Goal: Information Seeking & Learning: Understand process/instructions

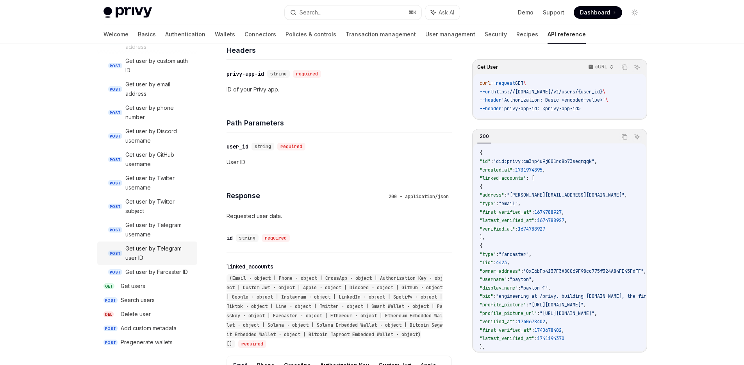
scroll to position [195, 0]
click at [142, 286] on div "Get users" at bounding box center [133, 285] width 25 height 9
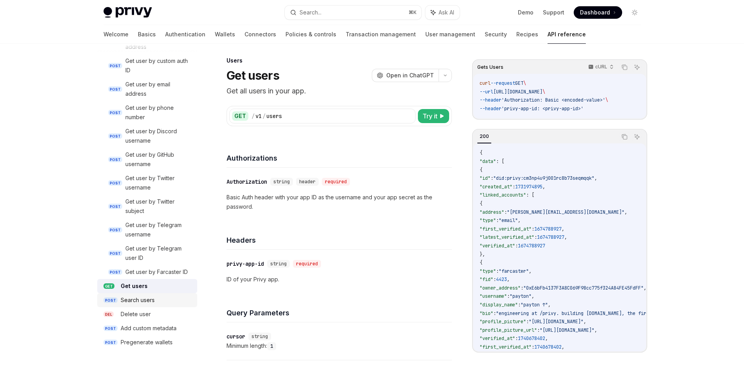
scroll to position [5, 0]
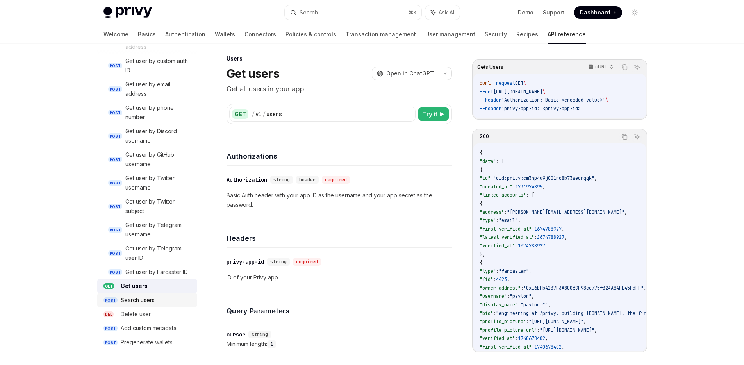
click at [146, 296] on div "Search users" at bounding box center [138, 299] width 34 height 9
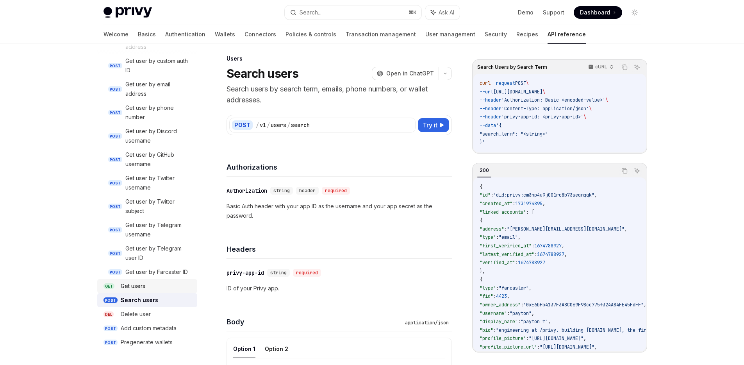
click at [141, 287] on div "Get users" at bounding box center [133, 285] width 25 height 9
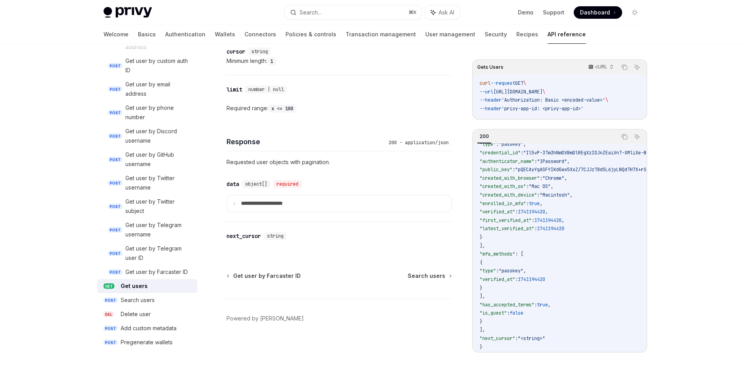
scroll to position [289, 0]
click at [162, 327] on div "Add custom metadata" at bounding box center [149, 327] width 56 height 9
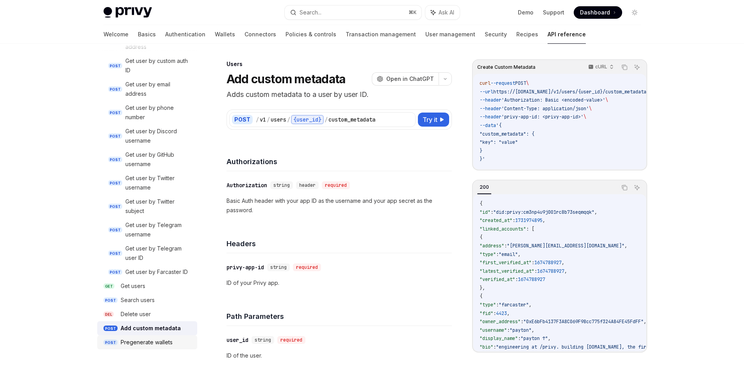
click at [159, 341] on div "Pregenerate wallets" at bounding box center [147, 341] width 52 height 9
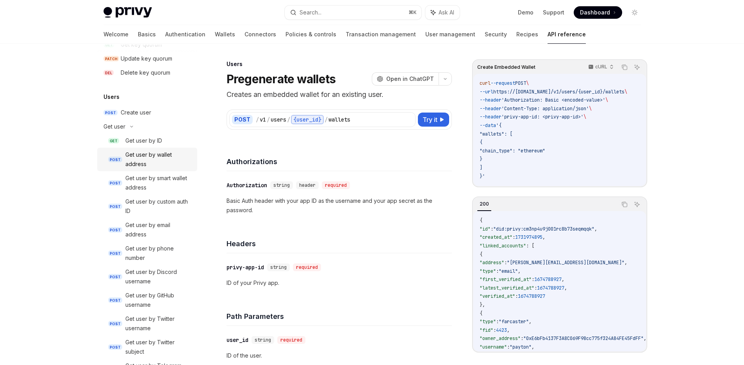
scroll to position [600, 0]
click at [144, 112] on div "Create user" at bounding box center [136, 113] width 30 height 9
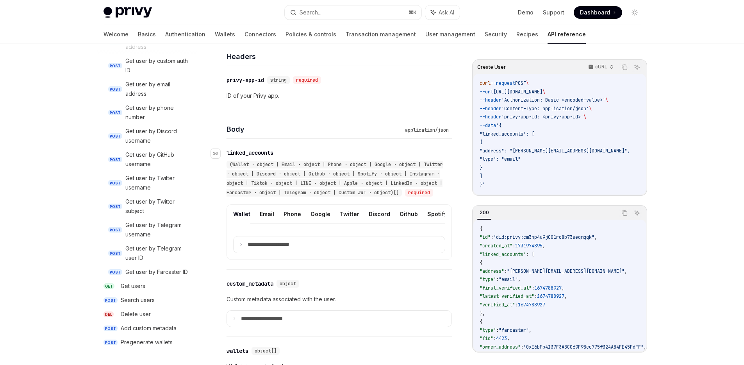
scroll to position [200, 0]
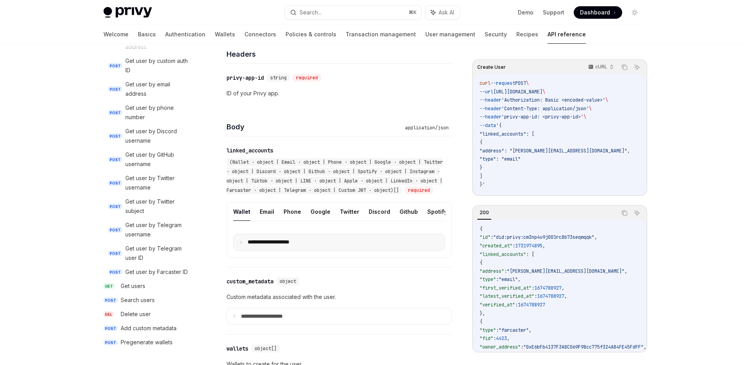
click at [244, 250] on summary "**********" at bounding box center [338, 242] width 211 height 16
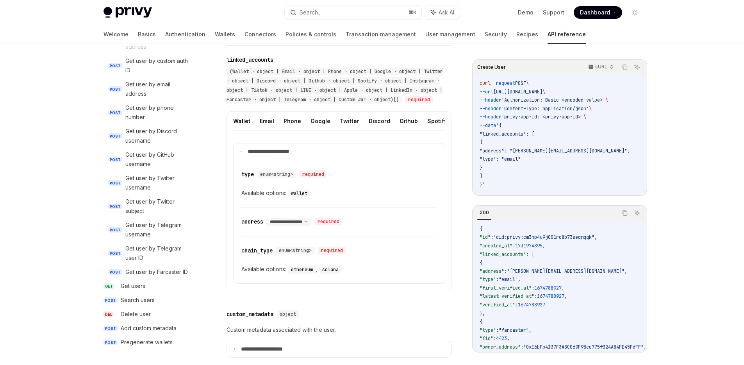
scroll to position [305, 0]
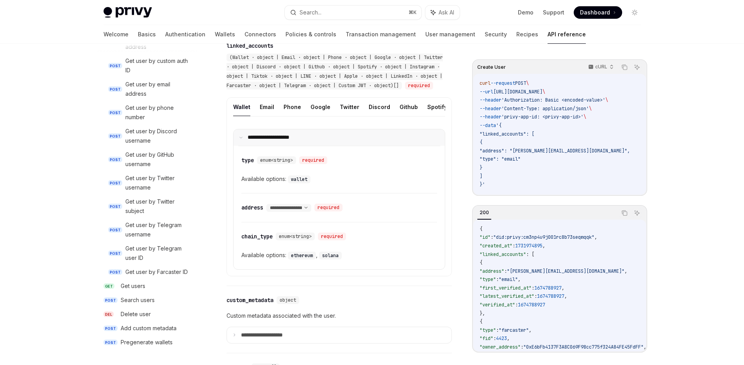
click at [243, 146] on summary "**********" at bounding box center [338, 137] width 211 height 16
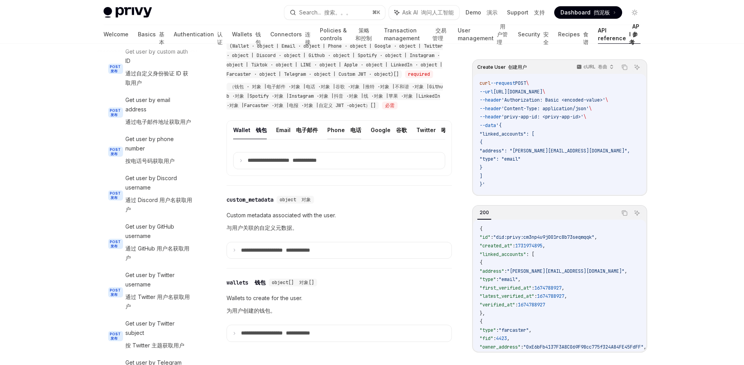
scroll to position [417, 0]
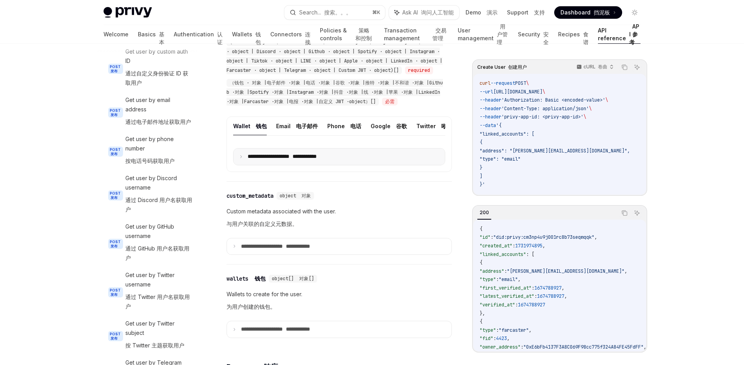
click at [242, 158] on icon at bounding box center [241, 157] width 4 height 4
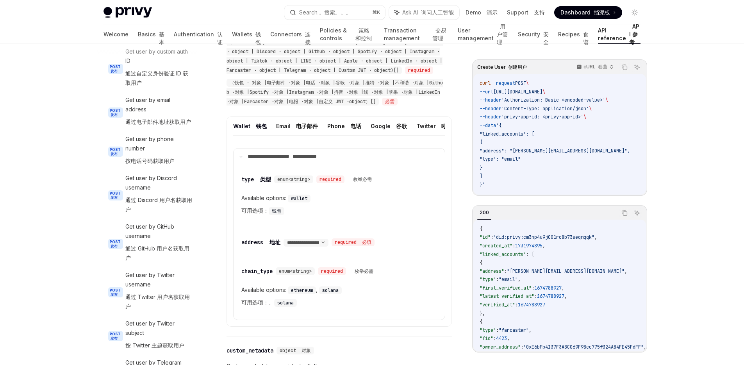
click at [286, 135] on button "Email 电子邮件" at bounding box center [297, 126] width 42 height 18
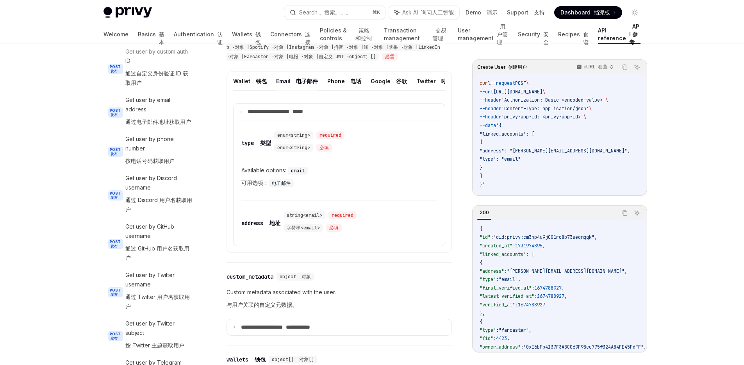
scroll to position [444, 0]
click at [347, 85] on font at bounding box center [348, 81] width 3 height 7
type textarea "*"
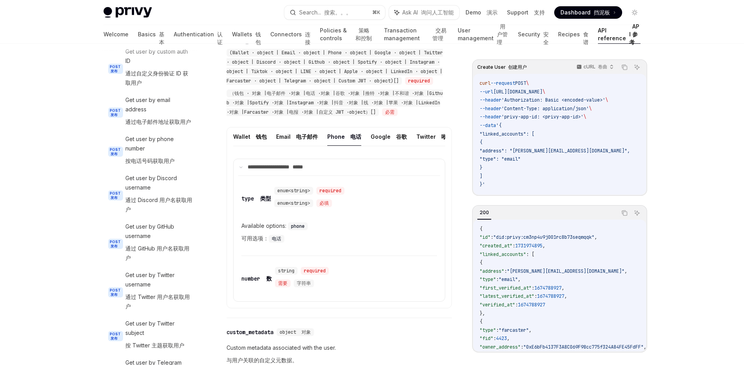
scroll to position [502, 0]
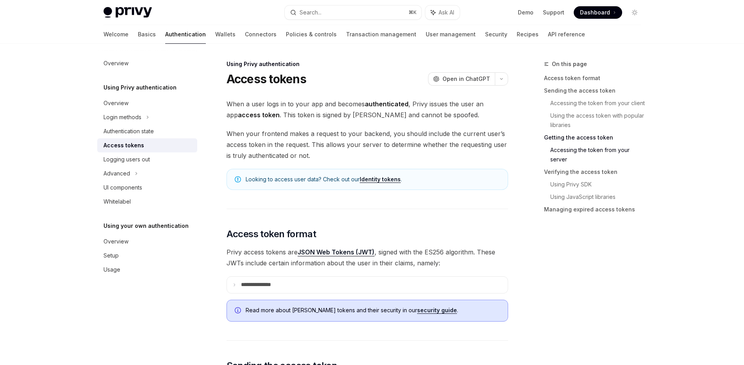
scroll to position [1109, 0]
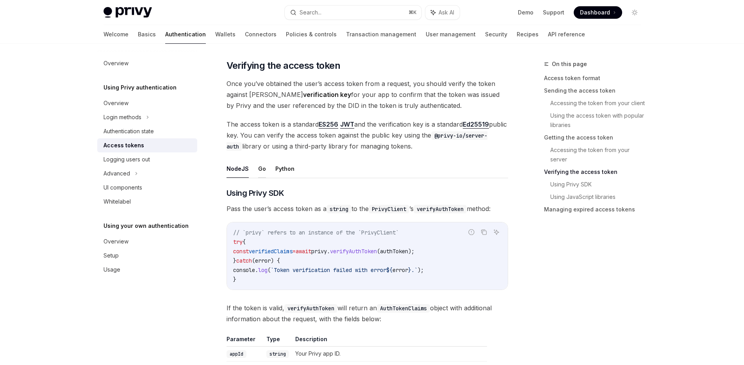
click at [260, 175] on button "Go" at bounding box center [262, 168] width 8 height 18
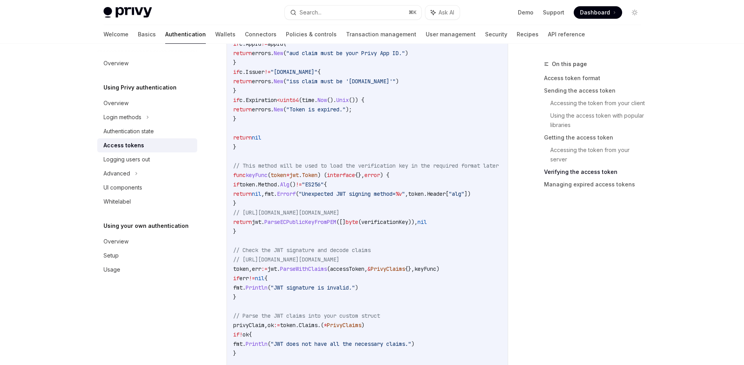
scroll to position [1520, 0]
click at [403, 223] on span "verificationKey" at bounding box center [384, 220] width 47 height 7
copy span "verificationKey"
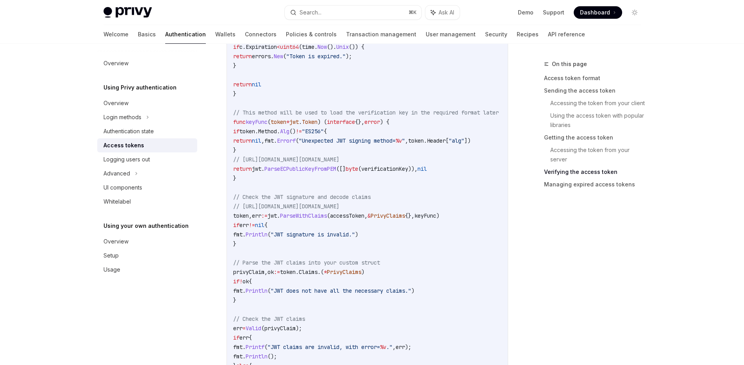
scroll to position [1603, 0]
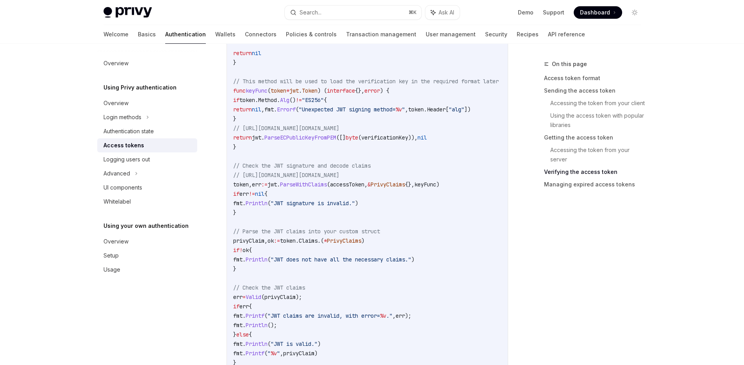
click at [246, 184] on span "token" at bounding box center [241, 184] width 16 height 7
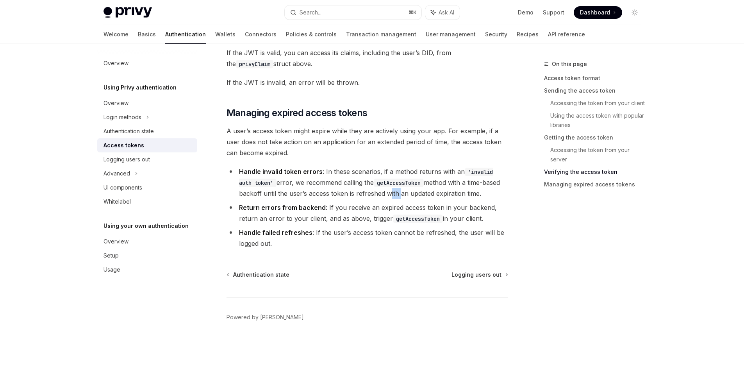
scroll to position [1941, 0]
click at [364, 174] on li "Handle invalid token errors : In these scenarios, if a method returns with an '…" at bounding box center [366, 182] width 281 height 33
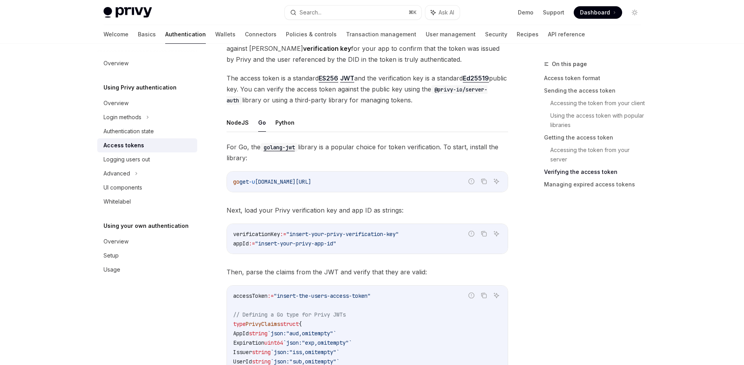
scroll to position [1148, 0]
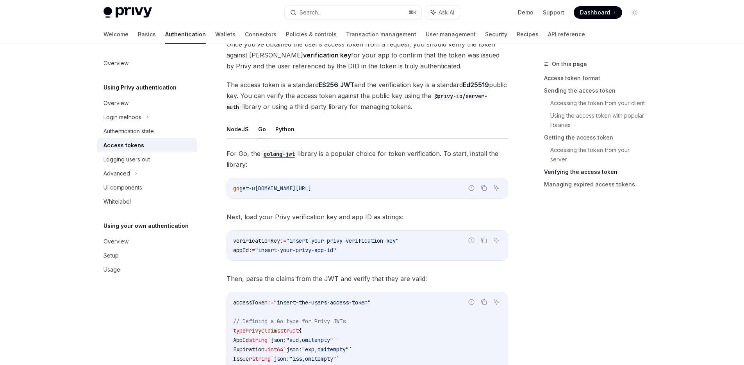
click at [477, 217] on span "Next, load your Privy verification key and app ID as strings:" at bounding box center [366, 216] width 281 height 11
click at [484, 190] on icon "Copy the contents from the code block" at bounding box center [484, 188] width 6 height 6
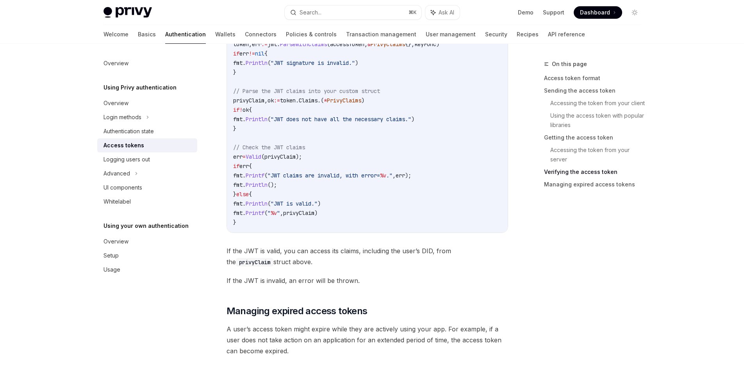
scroll to position [1572, 0]
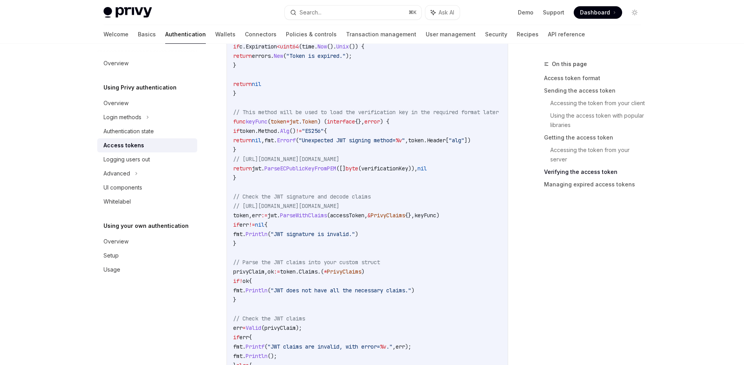
click at [292, 205] on span "// [URL][DOMAIN_NAME][DOMAIN_NAME]" at bounding box center [286, 205] width 106 height 7
click at [261, 168] on span "jwt" at bounding box center [256, 168] width 9 height 7
click at [306, 215] on span "ParseWithClaims" at bounding box center [303, 215] width 47 height 7
click at [277, 215] on span "jwt" at bounding box center [271, 215] width 9 height 7
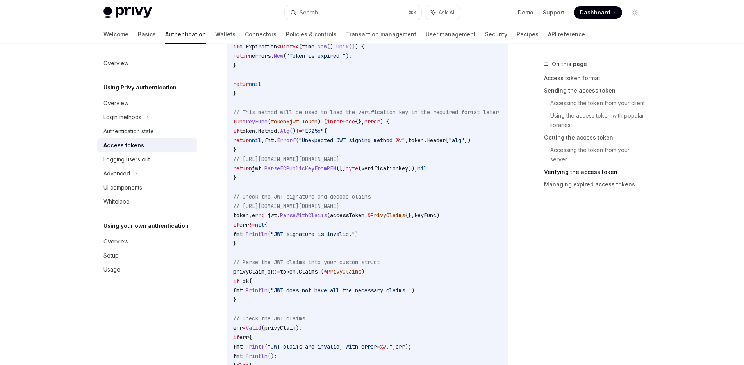
click at [277, 215] on span "jwt" at bounding box center [271, 215] width 9 height 7
click at [326, 218] on span "ParseWithClaims" at bounding box center [303, 215] width 47 height 7
click at [277, 216] on span "jwt" at bounding box center [271, 215] width 9 height 7
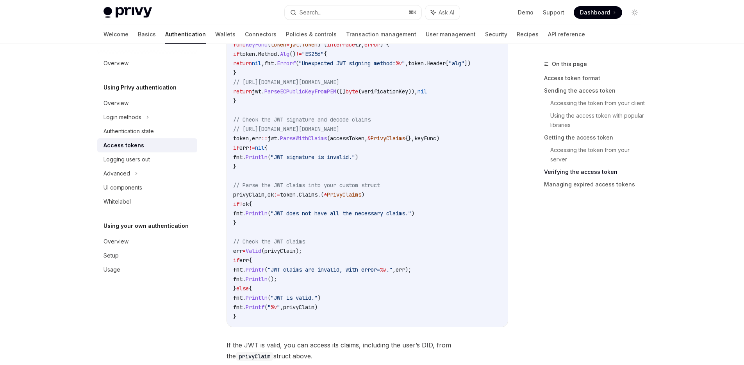
scroll to position [1655, 0]
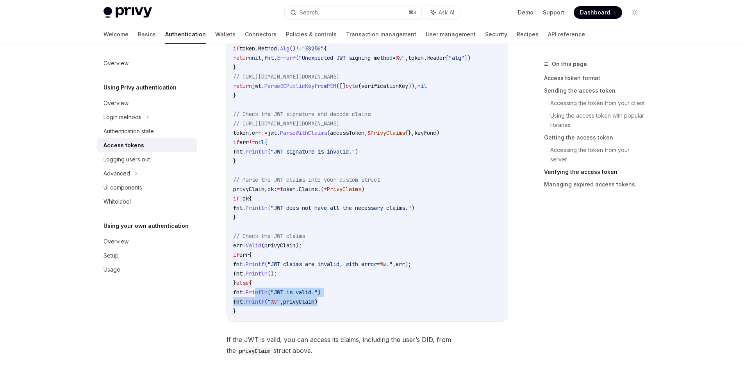
drag, startPoint x: 267, startPoint y: 292, endPoint x: 363, endPoint y: 301, distance: 96.4
click at [361, 300] on code "accessToken := "insert-the-users-access-token" // Defining a Go type for Privy …" at bounding box center [375, 53] width 284 height 525
click at [363, 301] on code "accessToken := "insert-the-users-access-token" // Defining a Go type for Privy …" at bounding box center [375, 53] width 284 height 525
click at [316, 292] on span ""JWT is valid."" at bounding box center [294, 291] width 47 height 7
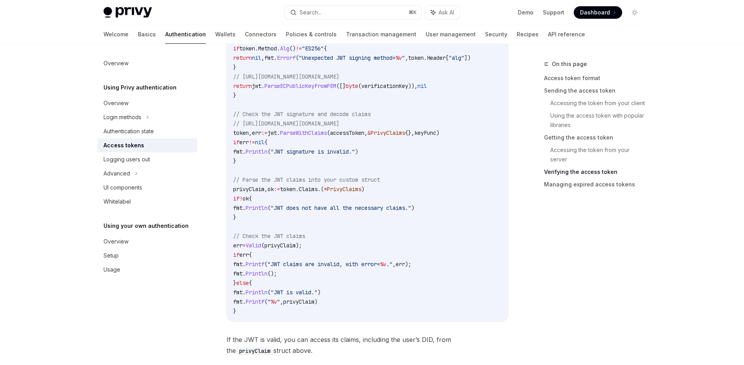
click at [354, 297] on code "accessToken := "insert-the-users-access-token" // Defining a Go type for Privy …" at bounding box center [375, 53] width 284 height 525
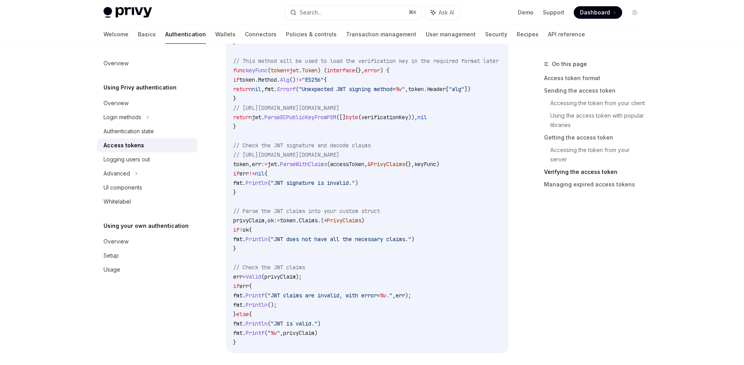
scroll to position [1622, 0]
click at [261, 280] on span "Valid" at bounding box center [254, 278] width 16 height 7
click at [288, 279] on span "privyClaim" at bounding box center [279, 278] width 31 height 7
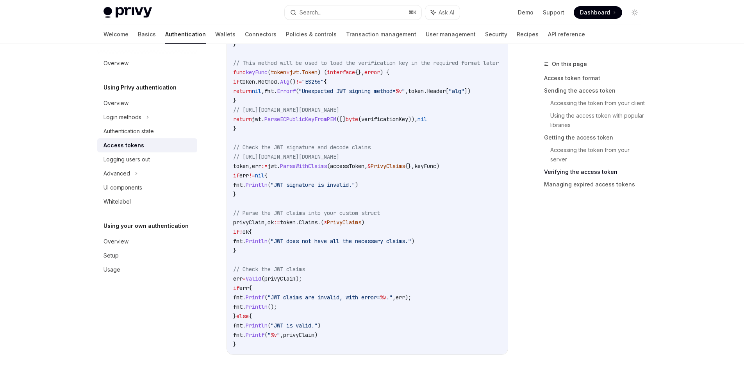
click at [364, 225] on span ")" at bounding box center [362, 222] width 3 height 7
click at [361, 223] on span "PrivyClaims" at bounding box center [344, 222] width 34 height 7
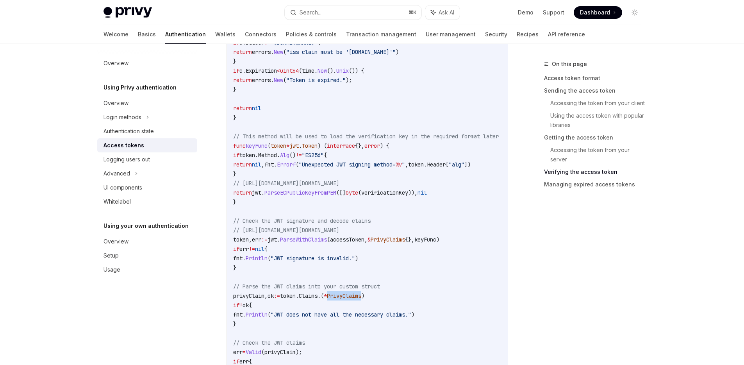
scroll to position [1176, 0]
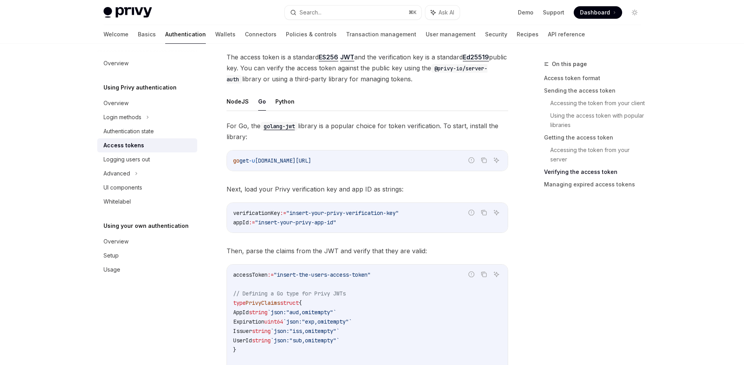
click at [334, 214] on span ""insert-your-privy-verification-key"" at bounding box center [342, 212] width 112 height 7
drag, startPoint x: 247, startPoint y: 208, endPoint x: 402, endPoint y: 223, distance: 155.3
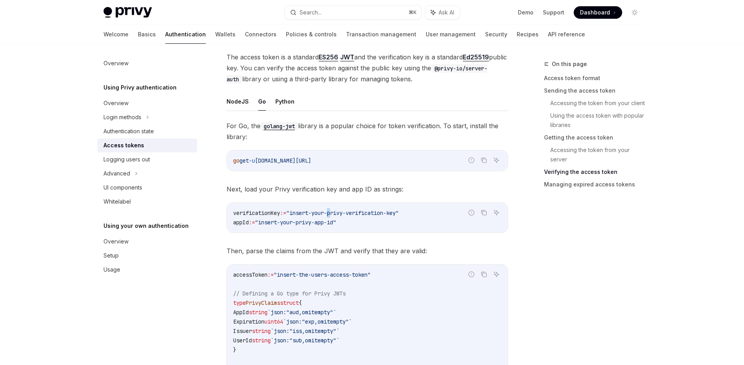
click at [401, 223] on code "verificationKey := "insert-your-privy-verification-key" appId := "insert-your-p…" at bounding box center [367, 217] width 268 height 19
click at [402, 223] on code "verificationKey := "insert-your-privy-verification-key" appId := "insert-your-p…" at bounding box center [367, 217] width 268 height 19
drag, startPoint x: 360, startPoint y: 223, endPoint x: 208, endPoint y: 209, distance: 152.1
click at [382, 226] on code "verificationKey := "insert-your-privy-verification-key" appId := "insert-your-p…" at bounding box center [367, 217] width 268 height 19
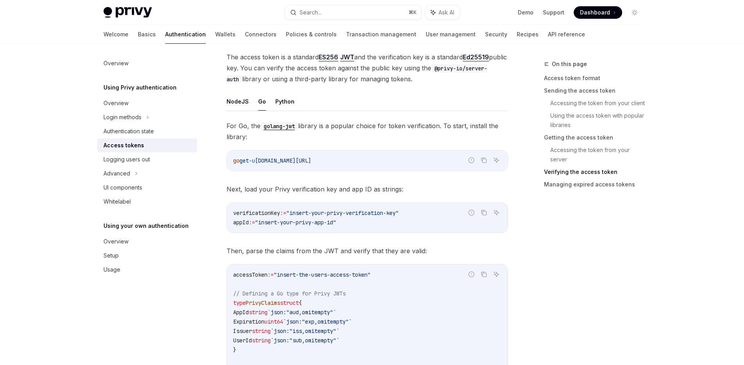
drag, startPoint x: 391, startPoint y: 223, endPoint x: 280, endPoint y: 219, distance: 111.4
click at [280, 219] on code "verificationKey := "insert-your-privy-verification-key" appId := "insert-your-p…" at bounding box center [367, 217] width 268 height 19
click at [379, 231] on div "verificationKey := "insert-your-privy-verification-key" appId := "insert-your-p…" at bounding box center [367, 218] width 281 height 30
click at [125, 117] on div "Login methods" at bounding box center [122, 116] width 38 height 9
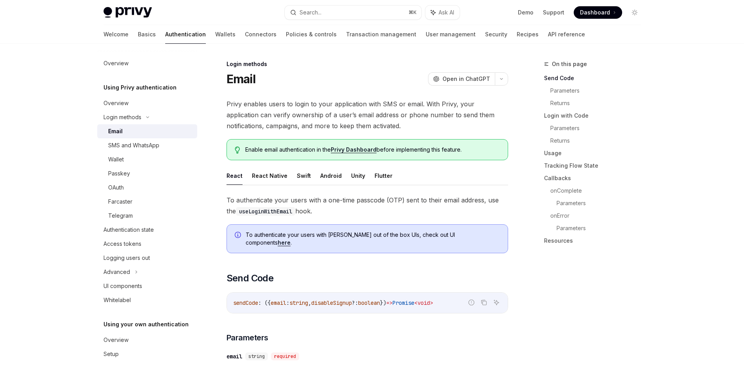
click at [114, 127] on div "Email" at bounding box center [115, 130] width 14 height 9
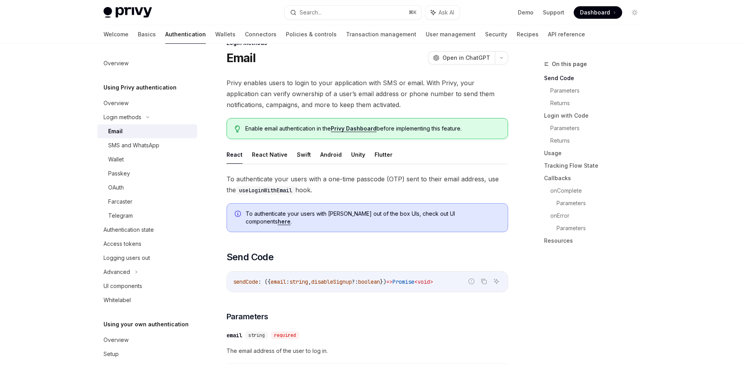
scroll to position [6, 0]
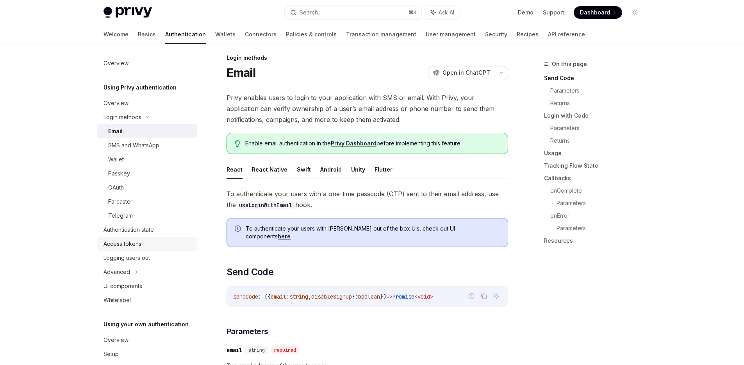
click at [121, 245] on div "Access tokens" at bounding box center [122, 243] width 38 height 9
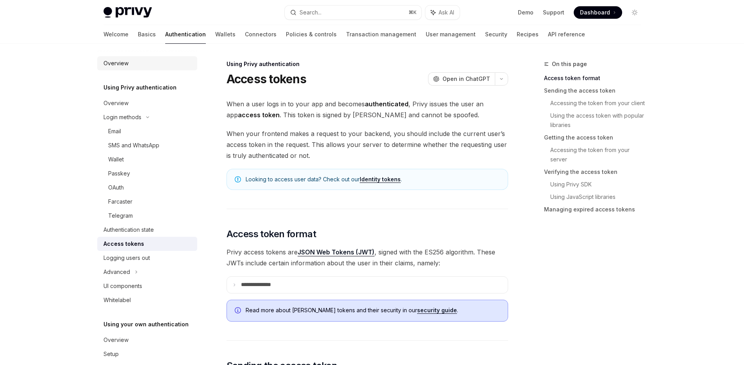
click at [120, 66] on div "Overview" at bounding box center [115, 63] width 25 height 9
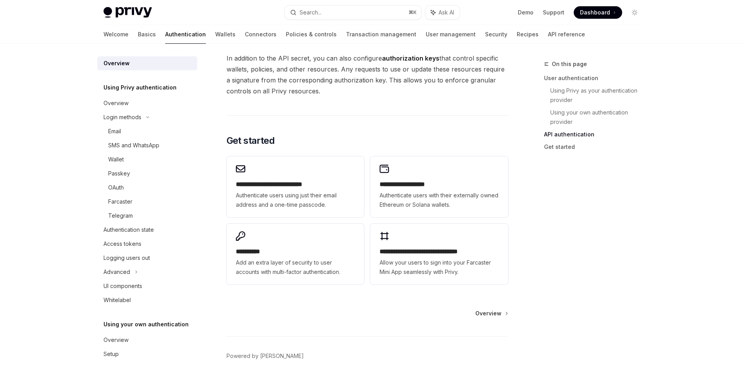
scroll to position [583, 0]
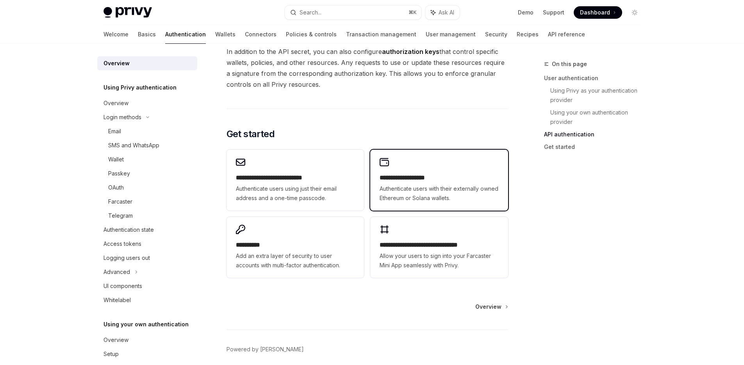
click at [466, 191] on span "Authenticate users with their externally owned Ethereum or Solana wallets." at bounding box center [438, 193] width 119 height 19
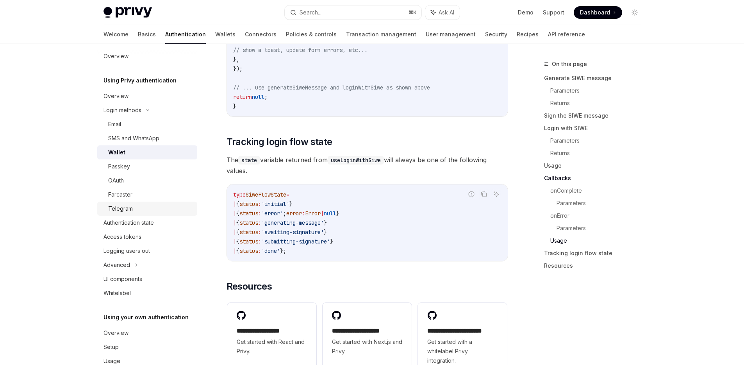
scroll to position [8, 0]
click at [134, 235] on div "Access tokens" at bounding box center [122, 235] width 38 height 9
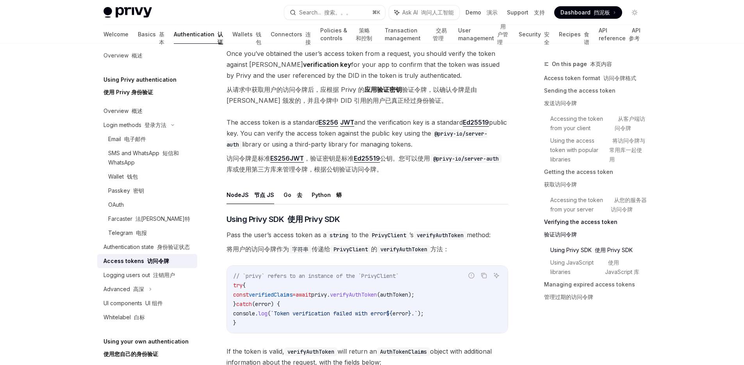
scroll to position [1485, 0]
click at [286, 203] on button "Go 去" at bounding box center [292, 194] width 19 height 18
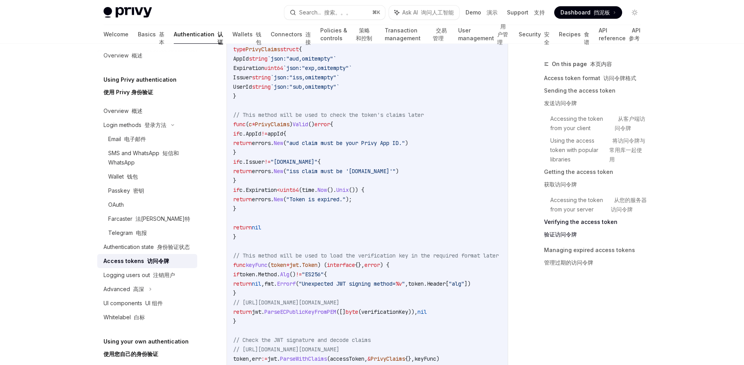
scroll to position [1882, 0]
click at [279, 128] on span "PrivyClaims" at bounding box center [272, 124] width 34 height 7
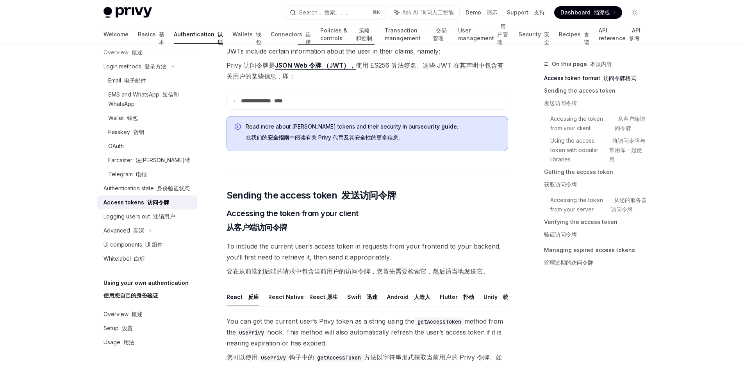
scroll to position [28, 0]
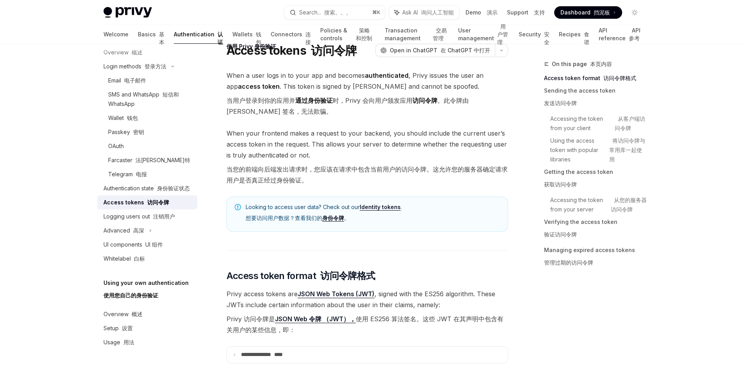
click at [140, 13] on img at bounding box center [127, 12] width 48 height 11
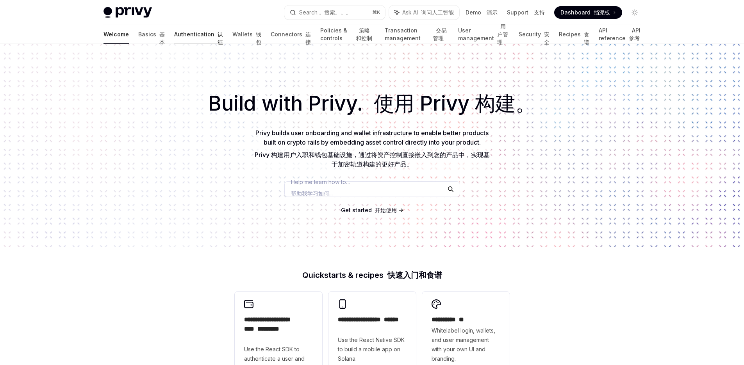
click at [174, 36] on link "Authentication 认证" at bounding box center [198, 34] width 49 height 19
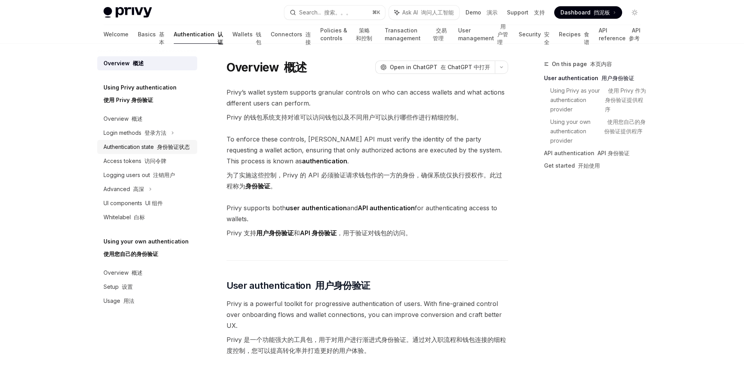
click at [172, 144] on font "身份验证状态" at bounding box center [173, 146] width 33 height 7
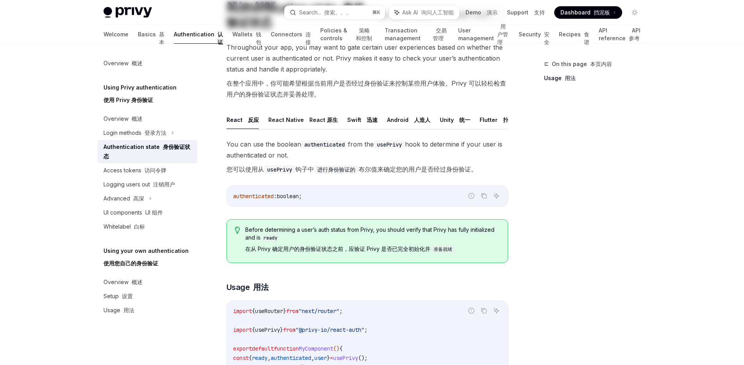
scroll to position [114, 0]
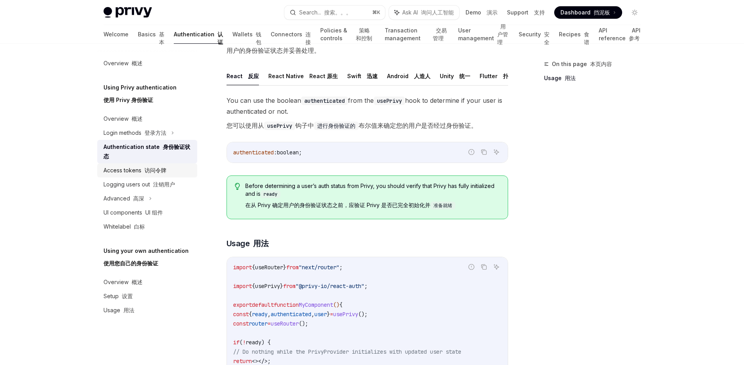
click at [157, 172] on font "访问令牌" at bounding box center [155, 170] width 22 height 7
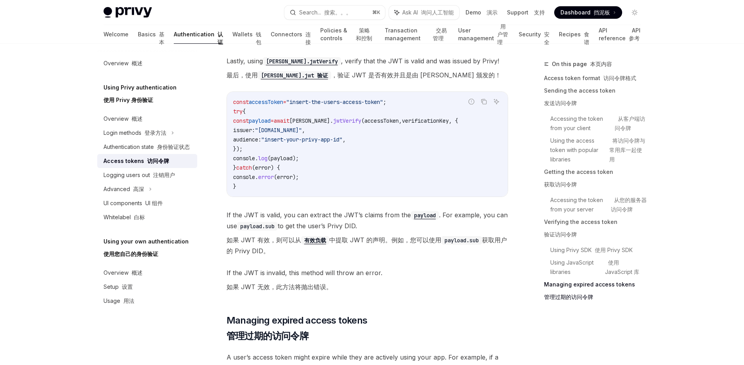
scroll to position [2863, 0]
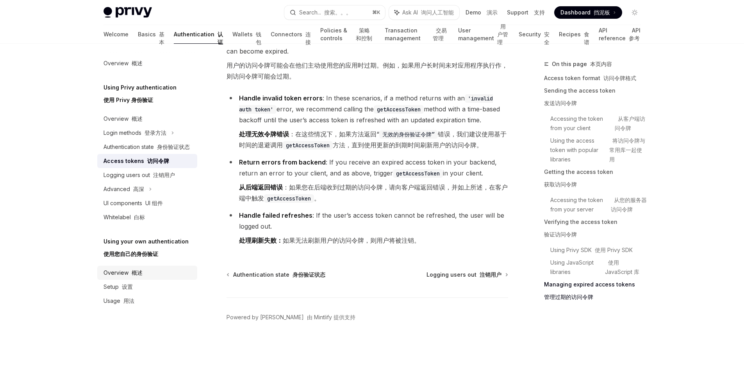
click at [123, 270] on div "Overview 概述" at bounding box center [122, 272] width 39 height 9
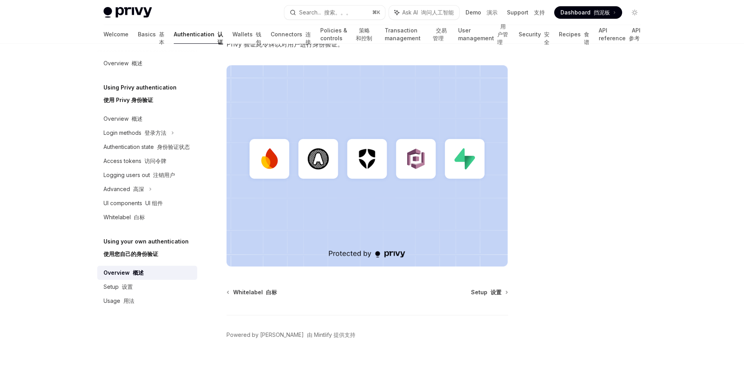
scroll to position [321, 0]
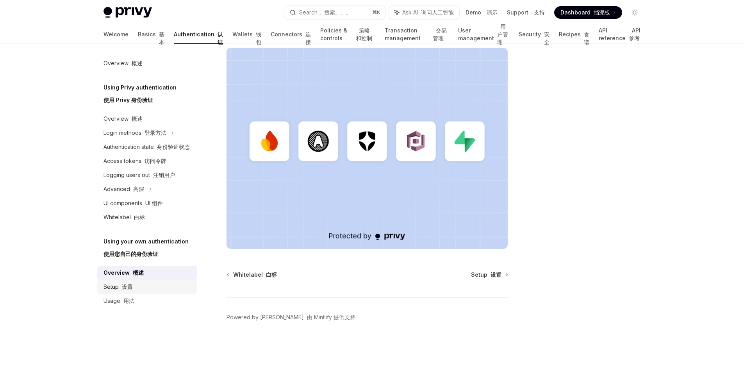
click at [125, 285] on font "设置" at bounding box center [127, 286] width 11 height 7
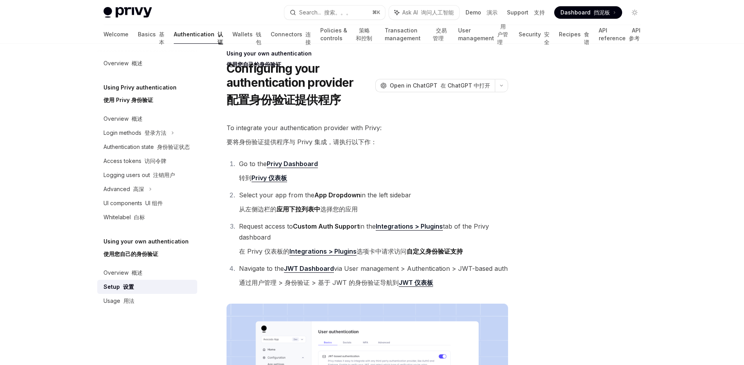
scroll to position [563, 0]
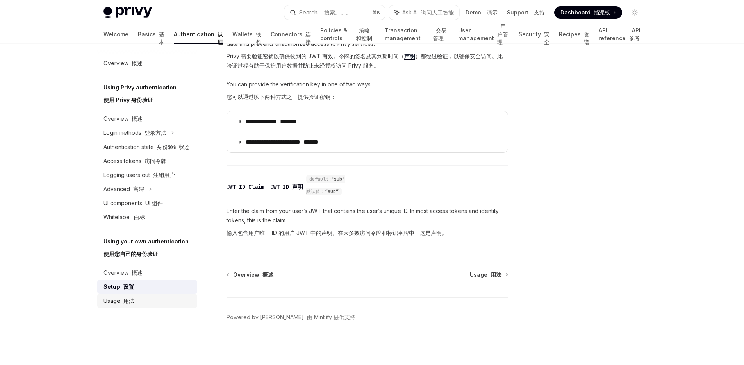
click at [116, 301] on div "Usage 用法" at bounding box center [118, 300] width 31 height 9
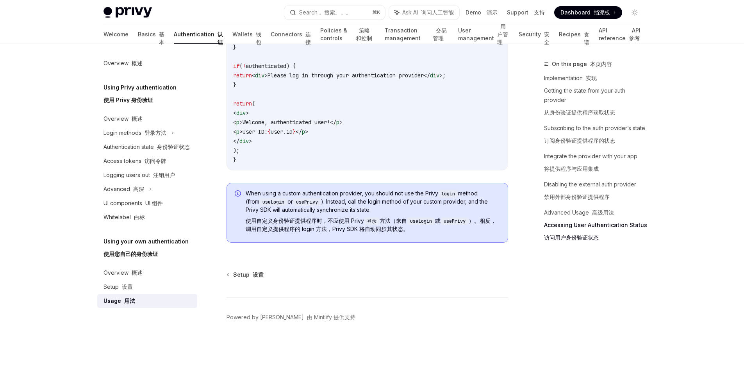
scroll to position [2163, 0]
click at [458, 31] on link "User management 用户管理" at bounding box center [483, 34] width 51 height 19
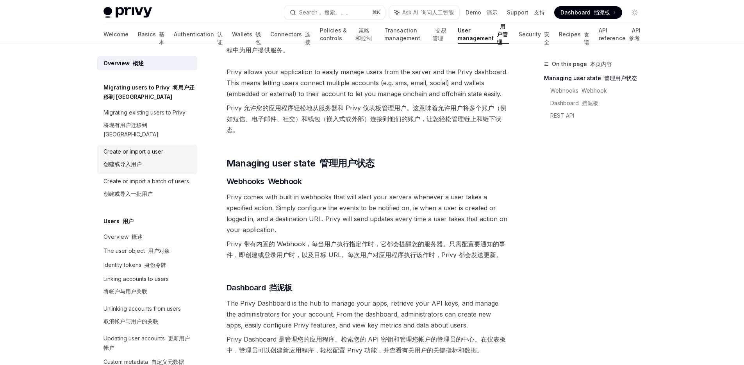
click at [148, 147] on div "Create or import a user 创建或导入用户" at bounding box center [133, 159] width 60 height 25
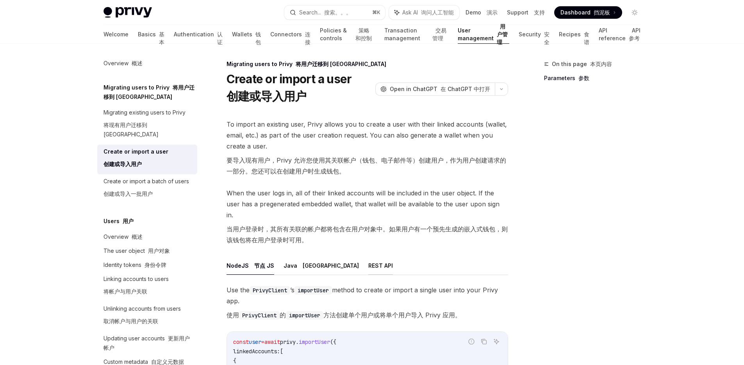
click at [368, 256] on button "REST API" at bounding box center [380, 265] width 25 height 18
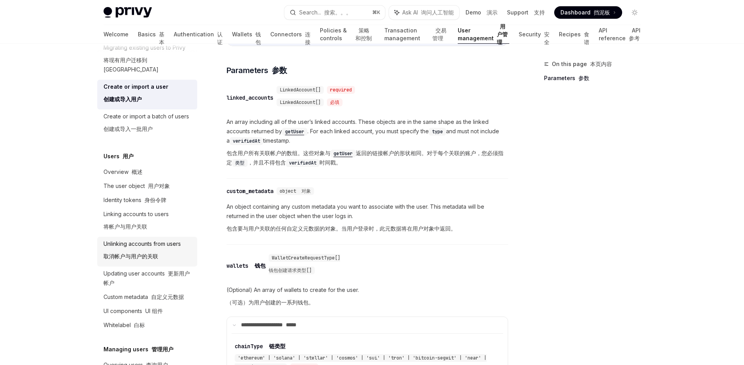
scroll to position [68, 0]
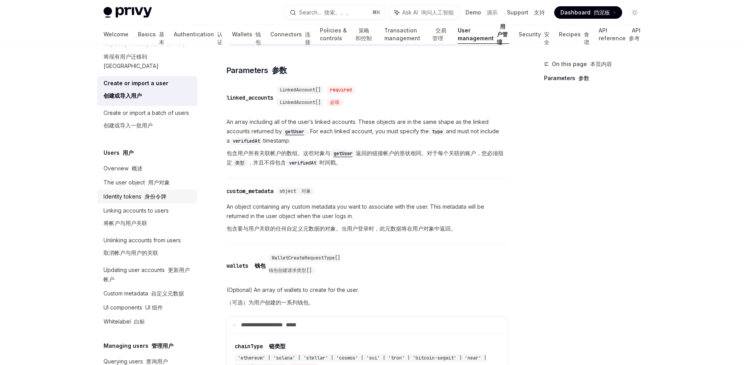
click at [160, 196] on font "身份令牌" at bounding box center [155, 196] width 22 height 7
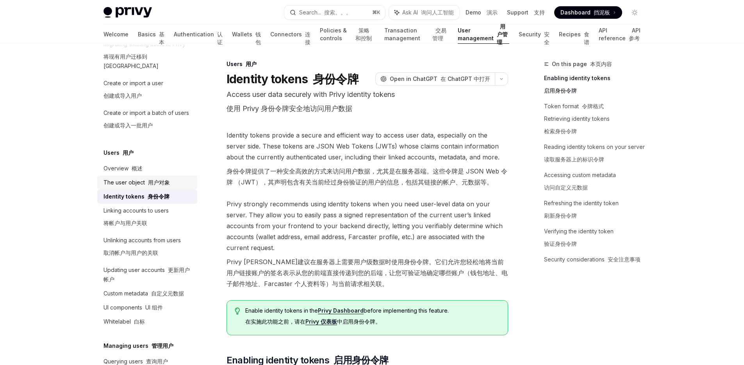
click at [140, 180] on div "The user object 用户对象" at bounding box center [136, 182] width 66 height 9
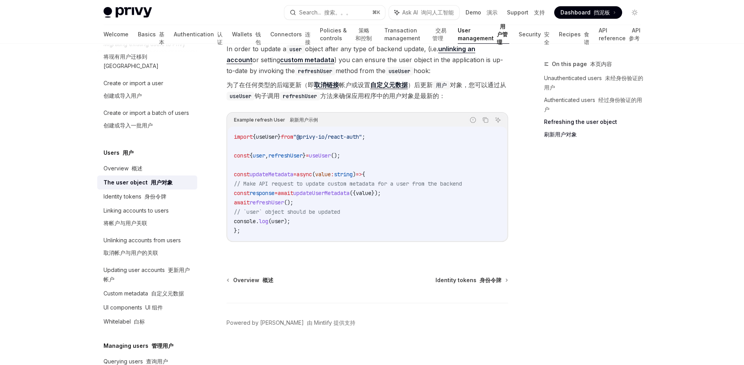
scroll to position [1443, 0]
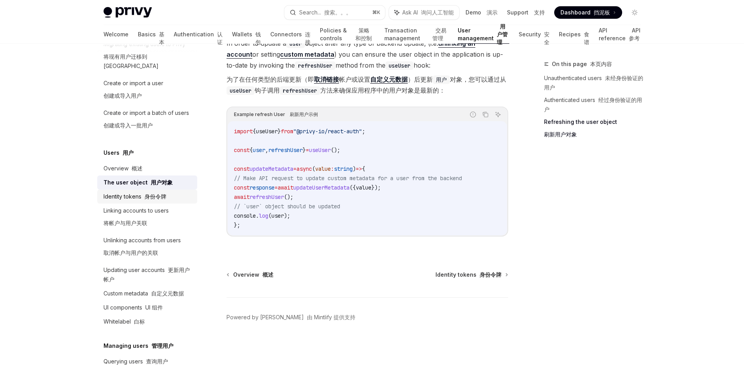
click at [150, 194] on font "身份令牌" at bounding box center [155, 196] width 22 height 7
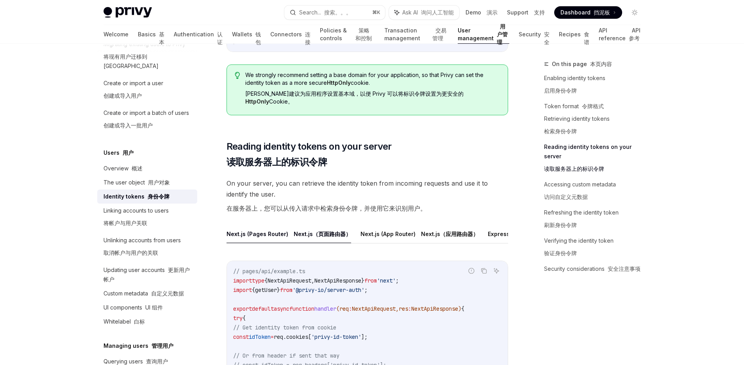
scroll to position [1264, 0]
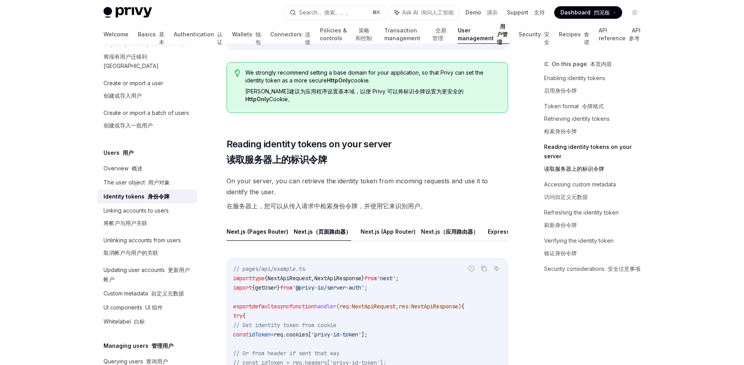
drag, startPoint x: 438, startPoint y: 238, endPoint x: 519, endPoint y: 241, distance: 81.3
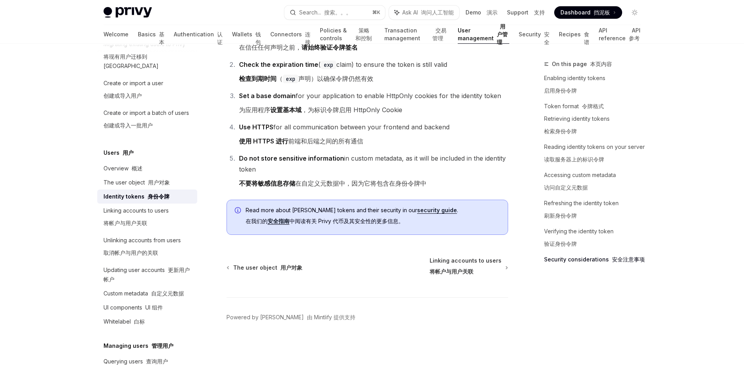
scroll to position [3304, 0]
click at [149, 221] on div "Linking accounts to users 将帐户与用户关联" at bounding box center [135, 218] width 65 height 25
type textarea "*"
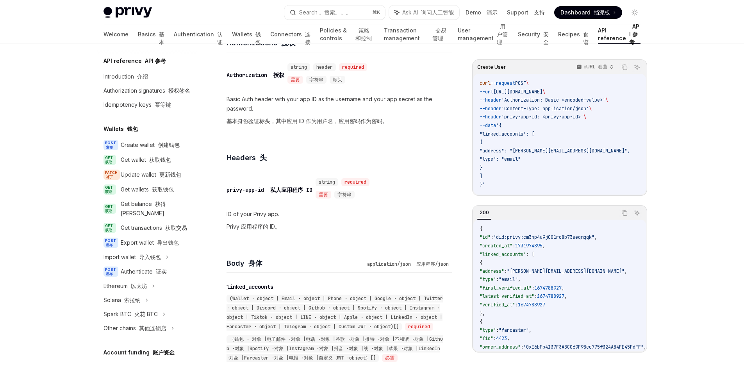
scroll to position [198, 0]
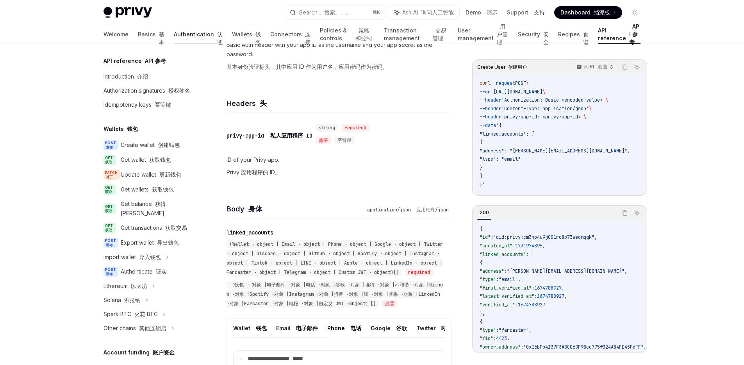
click at [174, 35] on link "Authentication 认证" at bounding box center [198, 34] width 49 height 19
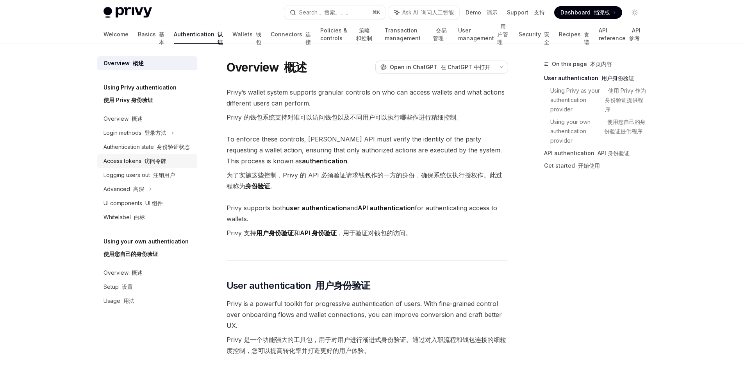
click at [142, 163] on font at bounding box center [142, 160] width 3 height 7
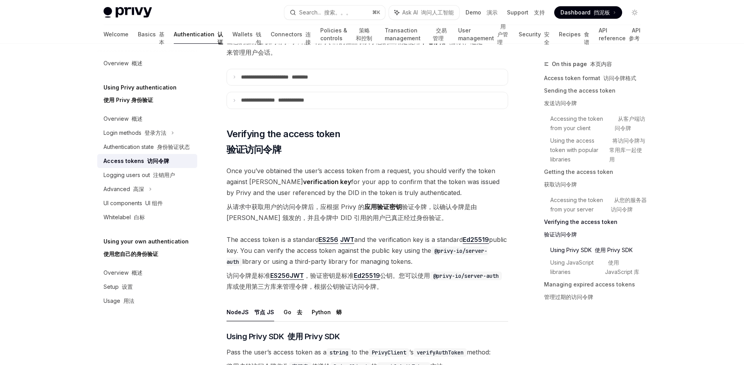
scroll to position [1458, 0]
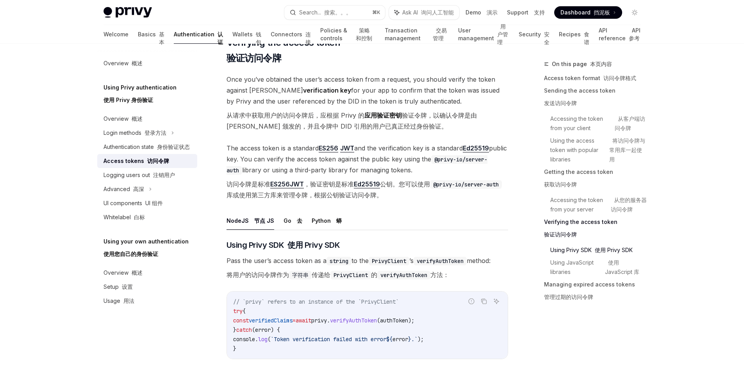
click at [406, 203] on span "The access token is a standard ES256 JWT and the verification key is a standard…" at bounding box center [366, 172] width 281 height 61
drag, startPoint x: 388, startPoint y: 210, endPoint x: 287, endPoint y: 205, distance: 100.9
click at [287, 200] on font "访问令牌是标准 ES256 JWT ，验证密钥是标准 Ed25519 公钥。您可以使用 @privy-io/server-auth 库或使用第三方库来管理令牌…" at bounding box center [366, 189] width 281 height 22
click at [425, 203] on span "The access token is a standard ES256 JWT and the verification key is a standard…" at bounding box center [366, 172] width 281 height 61
click at [294, 224] on font at bounding box center [295, 220] width 3 height 7
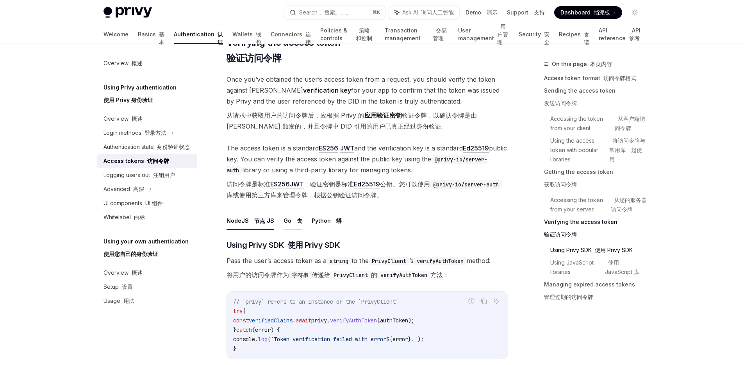
type textarea "*"
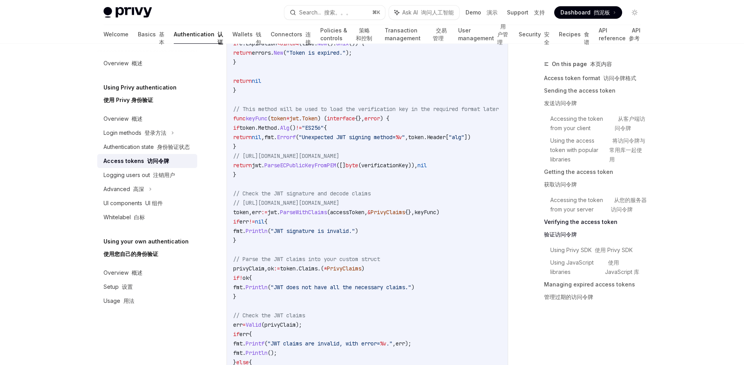
scroll to position [2013, 0]
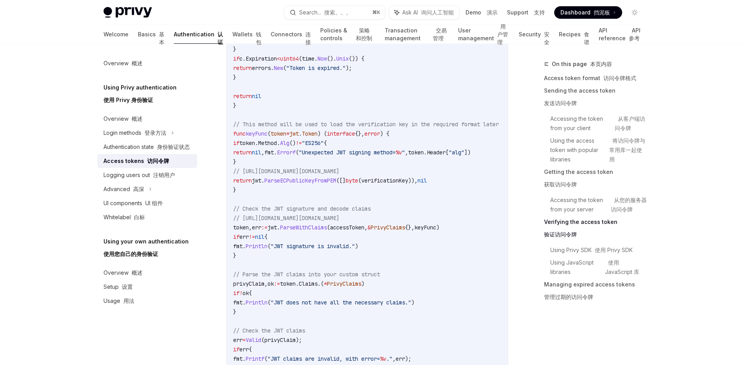
click at [406, 184] on span "verificationKey" at bounding box center [384, 180] width 47 height 7
copy span "verificationKey"
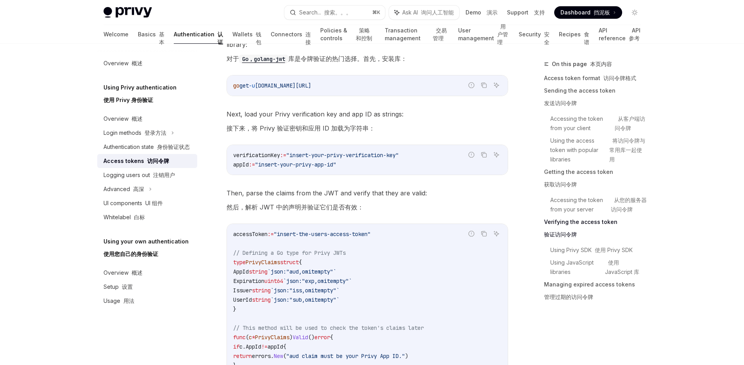
scroll to position [1670, 0]
click at [240, 174] on div "verificationKey := "insert-your-privy-verification-key" appId := "insert-your-p…" at bounding box center [367, 159] width 281 height 30
click at [239, 167] on span "appId" at bounding box center [241, 163] width 16 height 7
copy span "appId"
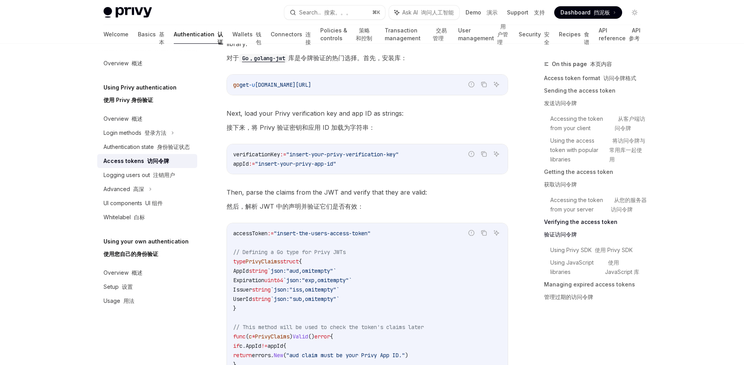
click at [262, 158] on span "verificationKey" at bounding box center [256, 154] width 47 height 7
copy span "verificationKey"
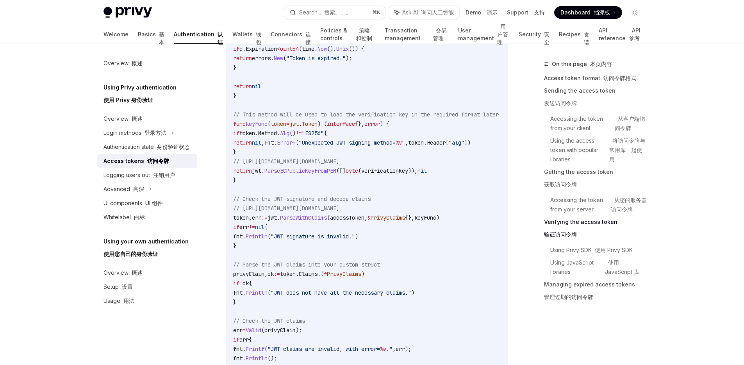
click at [375, 178] on code "accessToken := "insert-the-users-access-token" // Defining a Go type for Privy …" at bounding box center [375, 137] width 284 height 525
click at [289, 176] on code "accessToken := "insert-the-users-access-token" // Defining a Go type for Privy …" at bounding box center [375, 137] width 284 height 525
click at [306, 178] on code "accessToken := "insert-the-users-access-token" // Defining a Go type for Privy …" at bounding box center [375, 137] width 284 height 525
click at [283, 165] on span "// [URL][DOMAIN_NAME][DOMAIN_NAME]" at bounding box center [286, 161] width 106 height 7
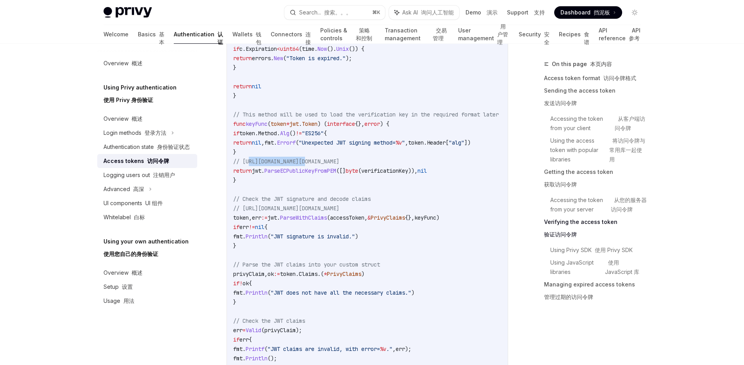
drag, startPoint x: 248, startPoint y: 174, endPoint x: 317, endPoint y: 173, distance: 68.3
click at [312, 165] on span "// [URL][DOMAIN_NAME][DOMAIN_NAME]" at bounding box center [286, 161] width 106 height 7
click at [323, 165] on span "// https://pkg.go.dev/github.com/dgrijalva/jwt-go#ParseECPublicKeyFromPEM" at bounding box center [286, 161] width 106 height 7
click at [360, 169] on code "accessToken := "insert-the-users-access-token" // Defining a Go type for Privy …" at bounding box center [375, 137] width 284 height 525
click at [339, 165] on span "// https://pkg.go.dev/github.com/dgrijalva/jwt-go#ParseECPublicKeyFromPEM" at bounding box center [286, 161] width 106 height 7
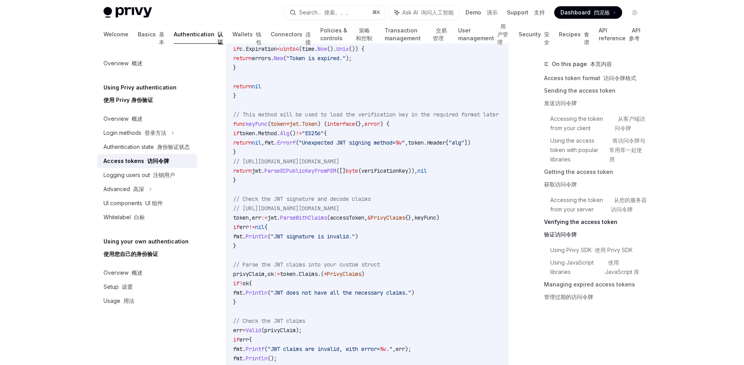
drag, startPoint x: 256, startPoint y: 174, endPoint x: 490, endPoint y: 174, distance: 234.6
click at [490, 174] on code "accessToken := "insert-the-users-access-token" // Defining a Go type for Privy …" at bounding box center [375, 137] width 284 height 525
copy span "https://pkg.go.dev/github.com/dgrijalva/jwt-go#ParseECPublicKeyFromPEM"
click at [441, 203] on code "accessToken := "insert-the-users-access-token" // Defining a Go type for Privy …" at bounding box center [375, 137] width 284 height 525
click at [405, 174] on span "verificationKey" at bounding box center [384, 170] width 47 height 7
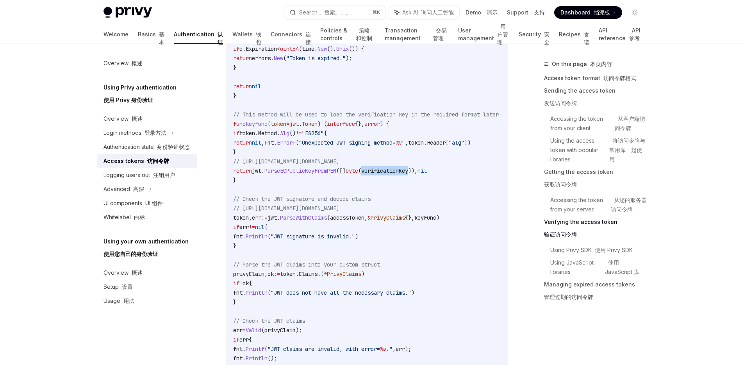
click at [405, 174] on span "verificationKey" at bounding box center [384, 170] width 47 height 7
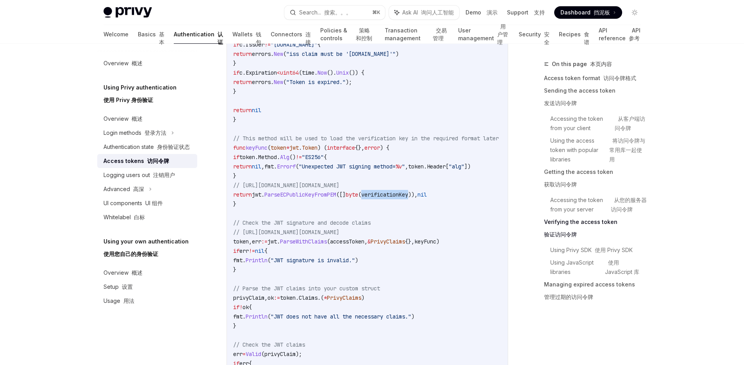
scroll to position [2104, 0]
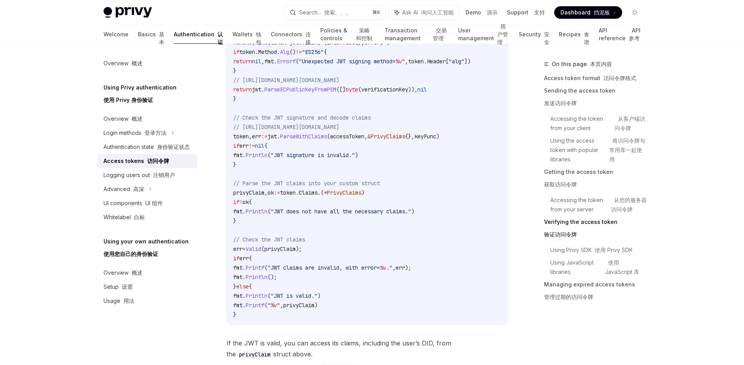
click at [360, 140] on span "accessToken" at bounding box center [347, 136] width 34 height 7
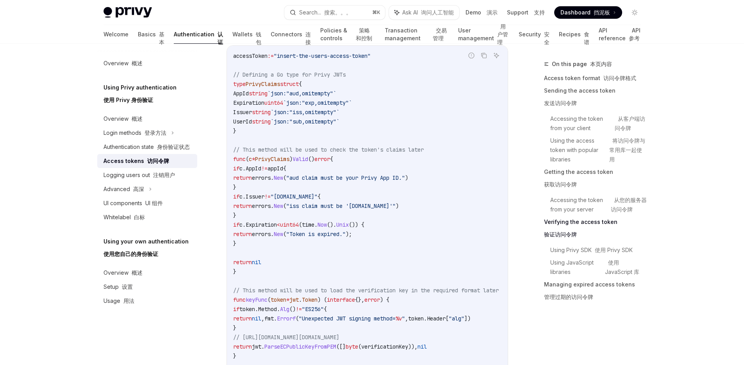
scroll to position [2009, 0]
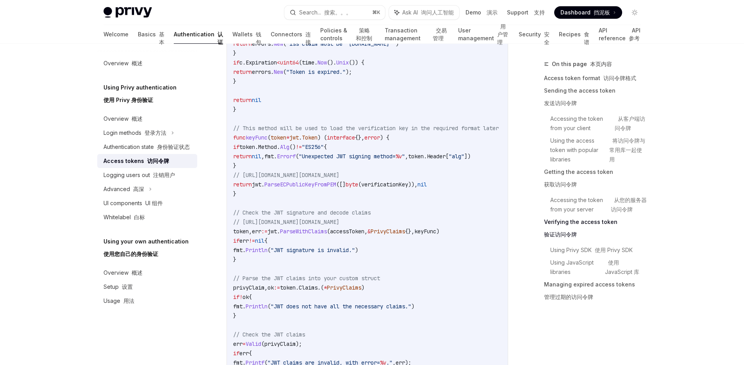
drag, startPoint x: 401, startPoint y: 245, endPoint x: 395, endPoint y: 246, distance: 5.5
click at [401, 235] on span "PrivyClaims" at bounding box center [387, 231] width 34 height 7
click at [364, 235] on span "accessToken" at bounding box center [347, 231] width 34 height 7
copy span "accessToken"
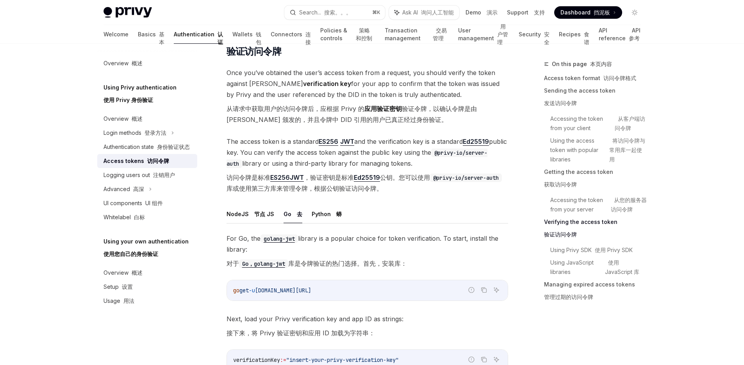
scroll to position [1465, 0]
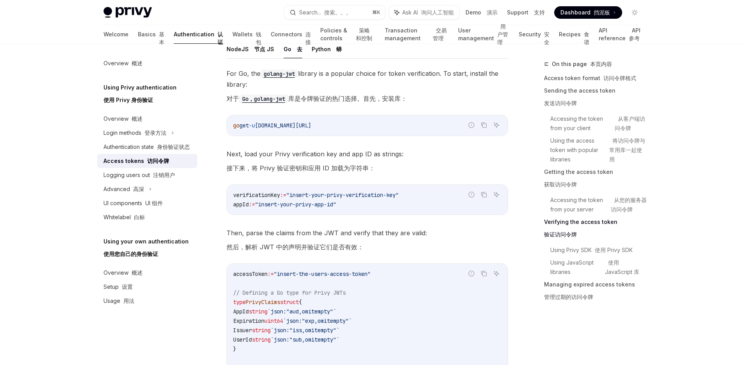
scroll to position [1645, 0]
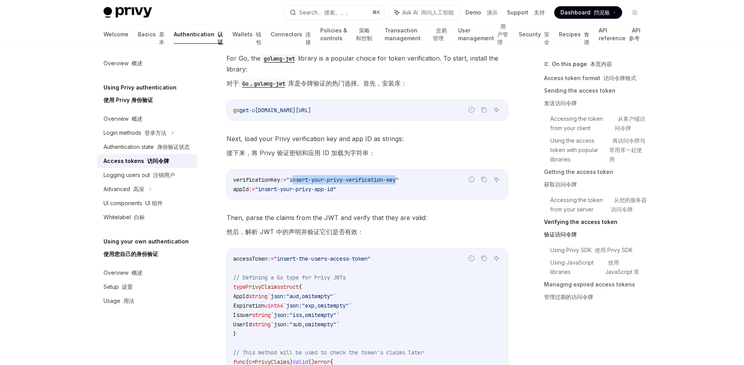
drag, startPoint x: 298, startPoint y: 191, endPoint x: 408, endPoint y: 187, distance: 110.2
click at [408, 187] on code "verificationKey := "insert-your-privy-verification-key" appId := "insert-your-p…" at bounding box center [367, 184] width 268 height 19
click at [271, 183] on span "verificationKey" at bounding box center [256, 179] width 47 height 7
copy span "verificationKey"
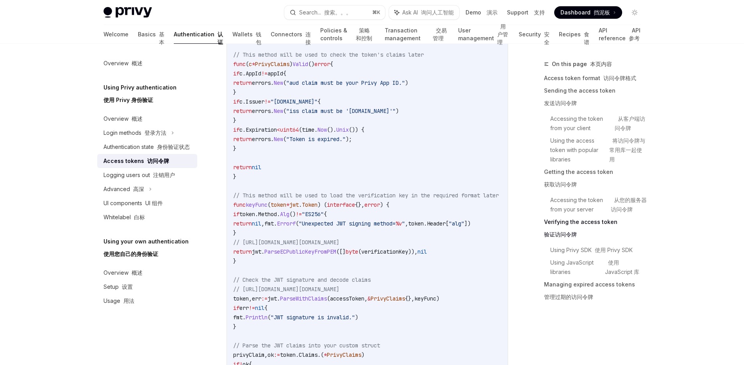
scroll to position [1624, 0]
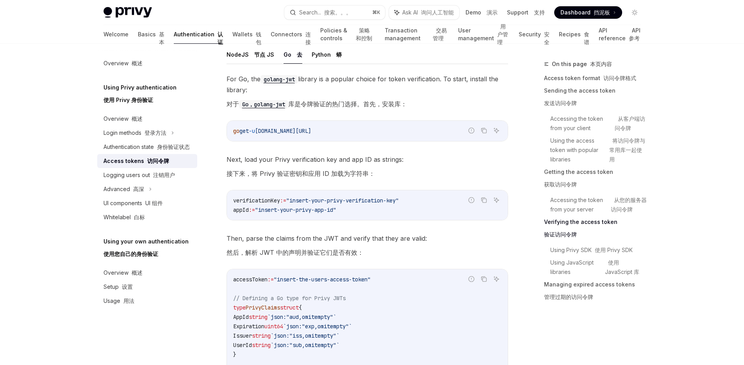
click at [333, 204] on span ""insert-your-privy-verification-key"" at bounding box center [342, 200] width 112 height 7
click at [243, 204] on span "verificationKey" at bounding box center [256, 200] width 47 height 7
copy span "verificationKey"
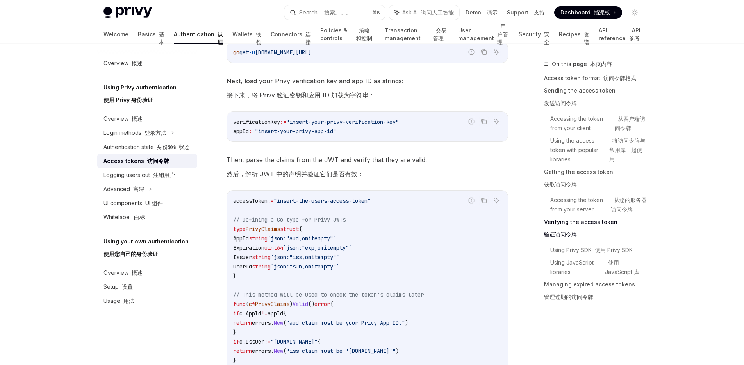
scroll to position [1705, 0]
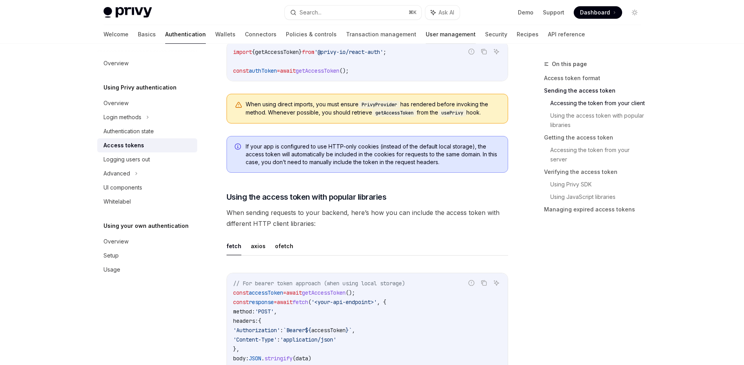
scroll to position [514, 0]
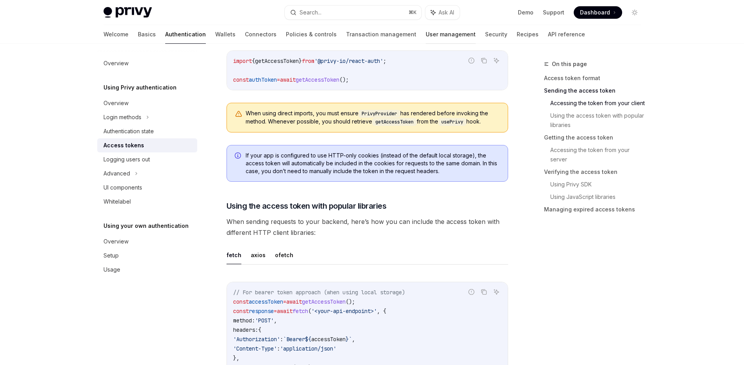
click at [425, 32] on link "User management" at bounding box center [450, 34] width 50 height 19
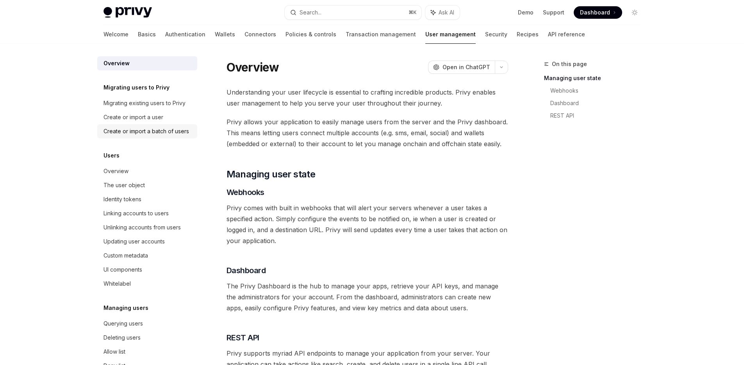
click at [150, 133] on div "Create or import a batch of users" at bounding box center [145, 130] width 85 height 9
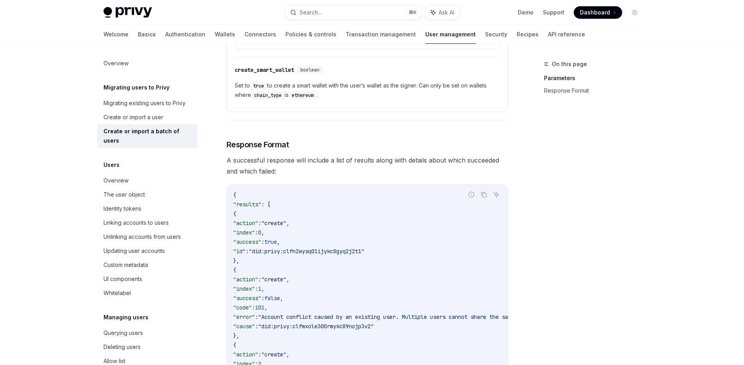
scroll to position [958, 0]
click at [278, 247] on span ""did:privy:clfn2wysq01ijykc8gyq2j2t1"" at bounding box center [307, 249] width 116 height 7
click at [289, 249] on span ""did:privy:clfn2wysq01ijykc8gyq2j2t1"" at bounding box center [307, 249] width 116 height 7
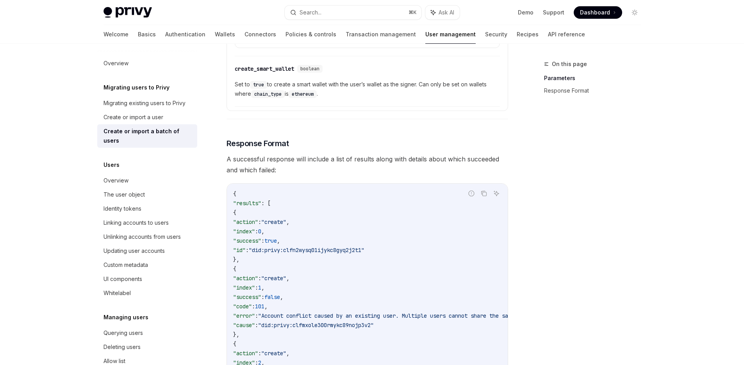
click at [336, 250] on span ""did:privy:clfn2wysq01ijykc8gyq2j2t1"" at bounding box center [307, 249] width 116 height 7
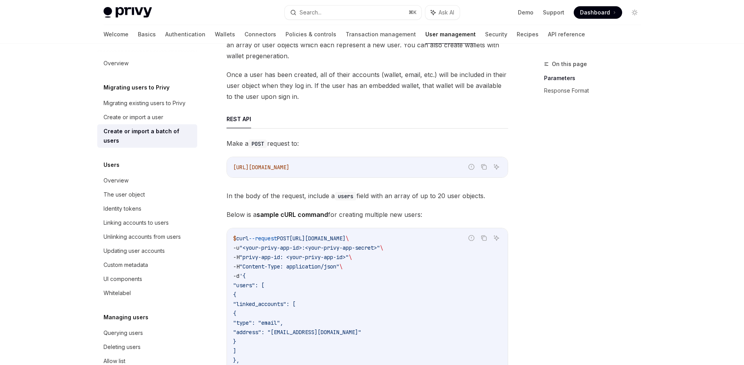
scroll to position [0, 0]
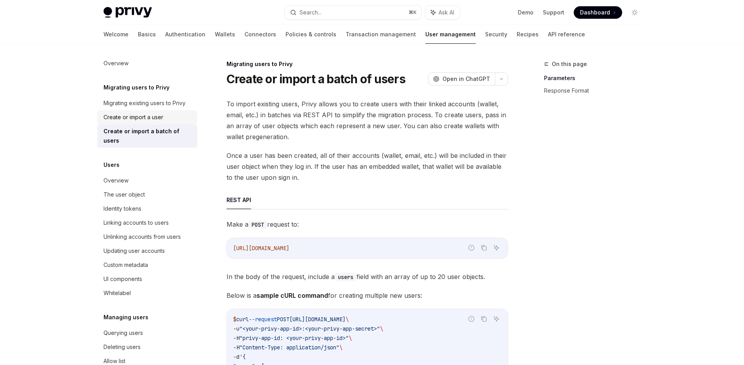
click at [154, 117] on div "Create or import a user" at bounding box center [133, 116] width 60 height 9
type textarea "*"
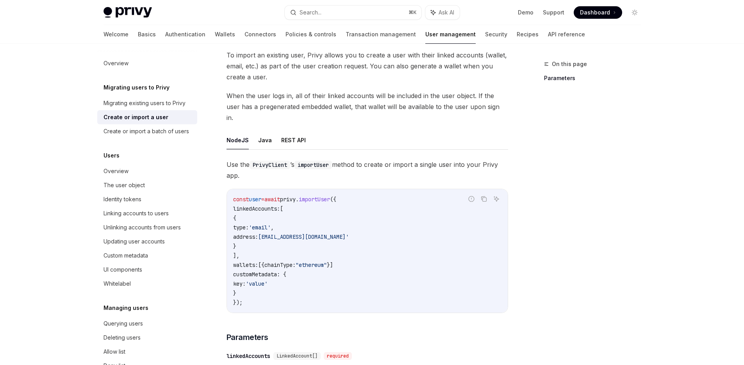
scroll to position [135, 0]
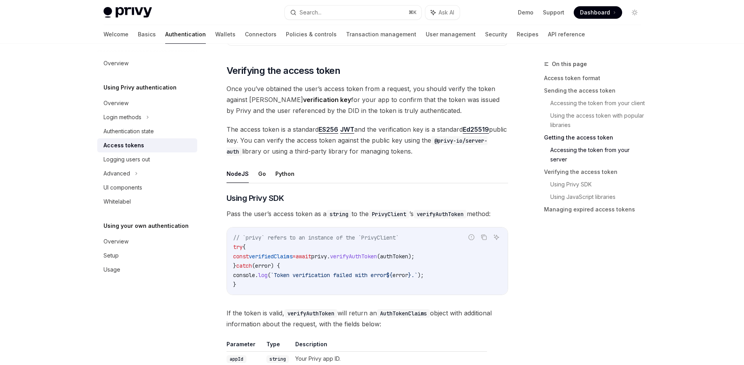
scroll to position [1109, 0]
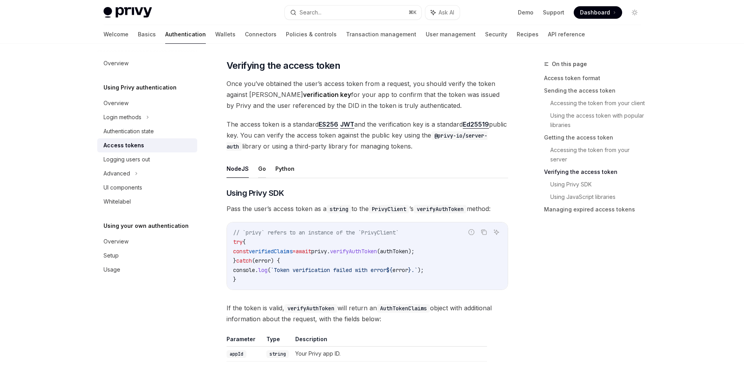
click at [263, 167] on button "Go" at bounding box center [262, 168] width 8 height 18
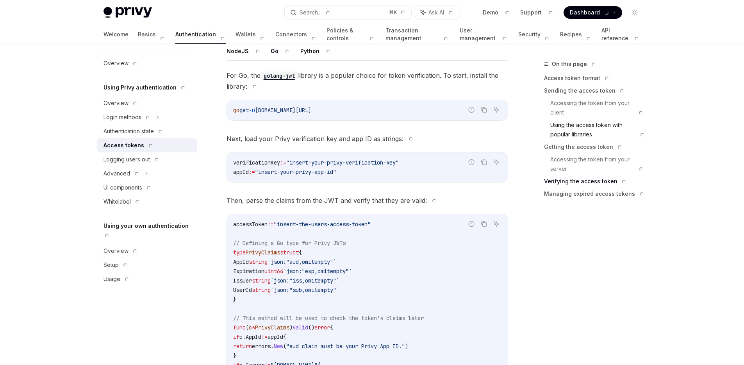
type textarea "*"
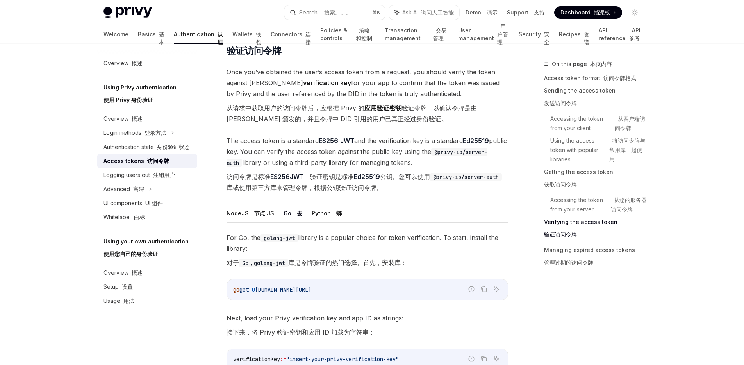
scroll to position [1619, 0]
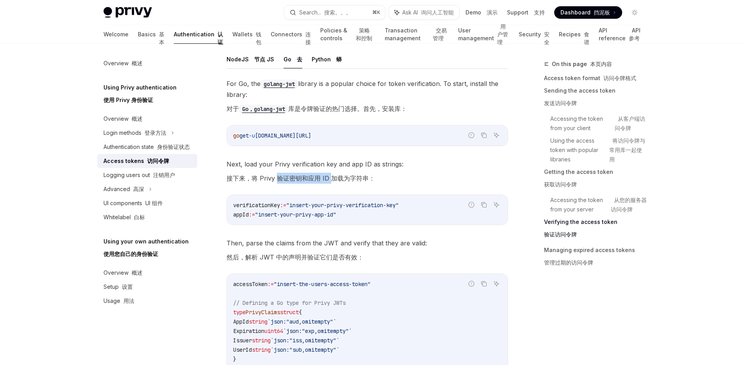
drag, startPoint x: 277, startPoint y: 187, endPoint x: 331, endPoint y: 186, distance: 54.3
click at [331, 182] on font "接下来，将 Privy 验证密钥和应用 ID 加载为字符串：" at bounding box center [300, 178] width 148 height 8
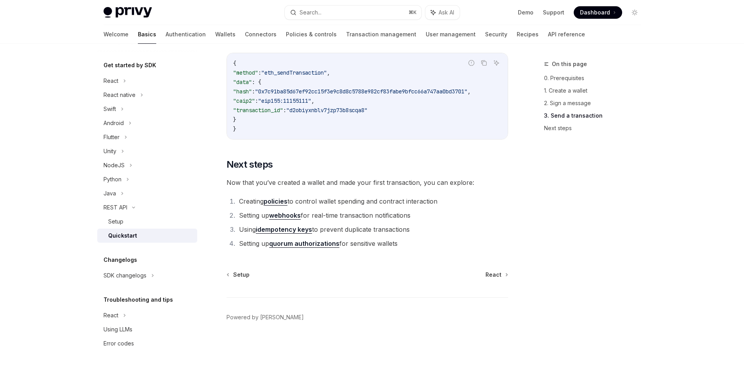
scroll to position [79, 0]
click at [134, 275] on div "SDK changelogs" at bounding box center [124, 273] width 43 height 9
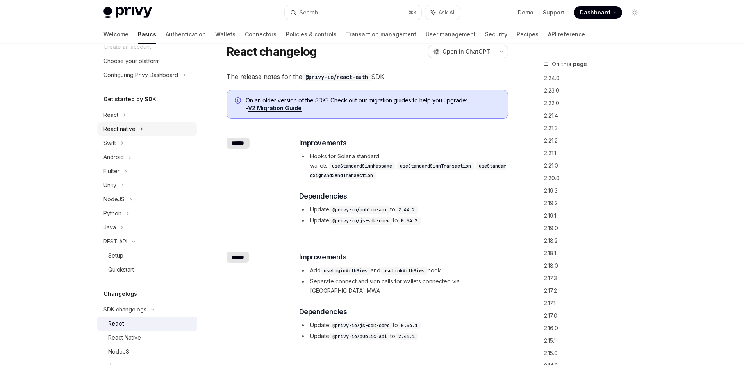
scroll to position [84, 0]
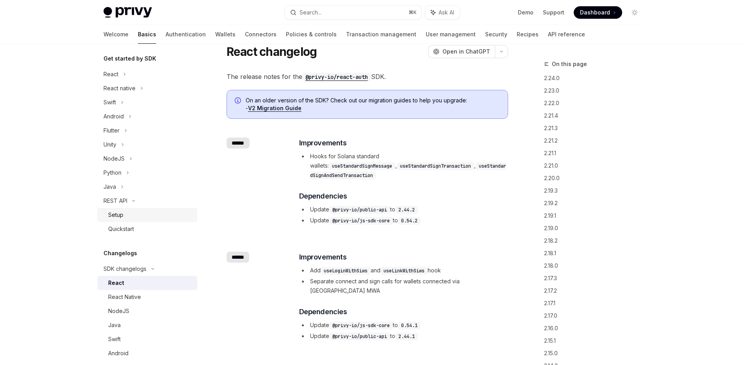
click at [120, 213] on div "Setup" at bounding box center [115, 214] width 15 height 9
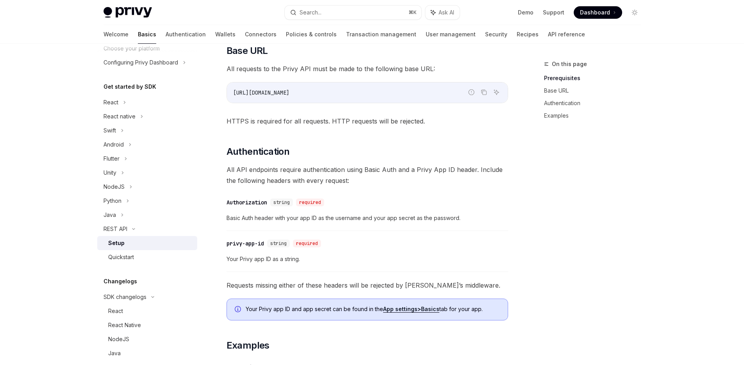
scroll to position [127, 0]
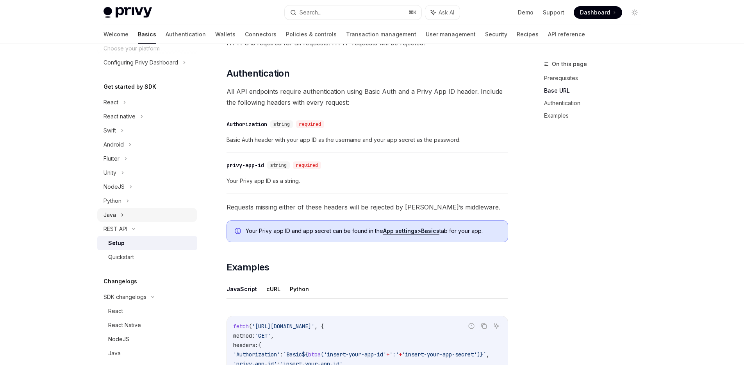
click at [114, 212] on div "Java" at bounding box center [109, 214] width 12 height 9
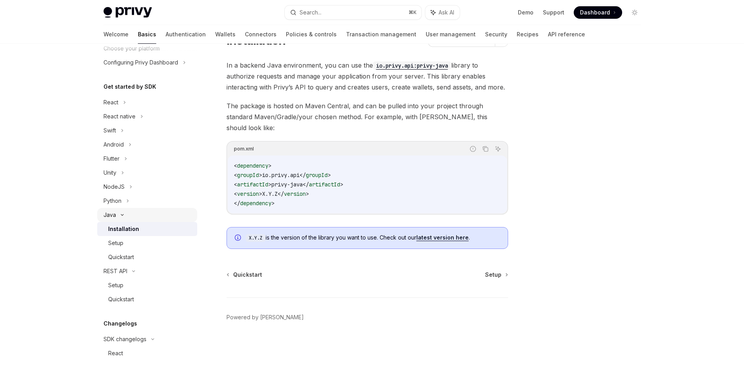
scroll to position [28, 0]
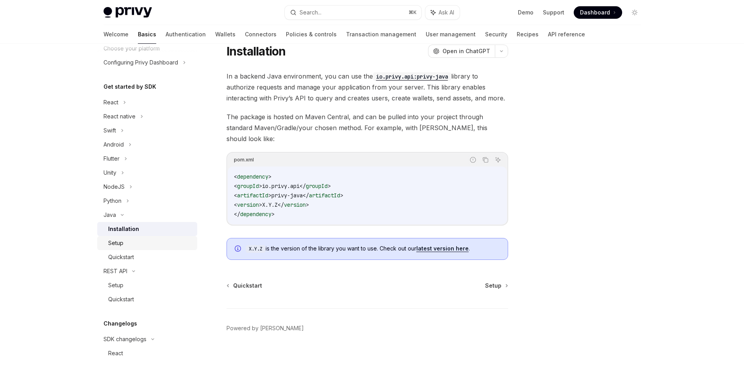
click at [119, 243] on div "Setup" at bounding box center [115, 242] width 15 height 9
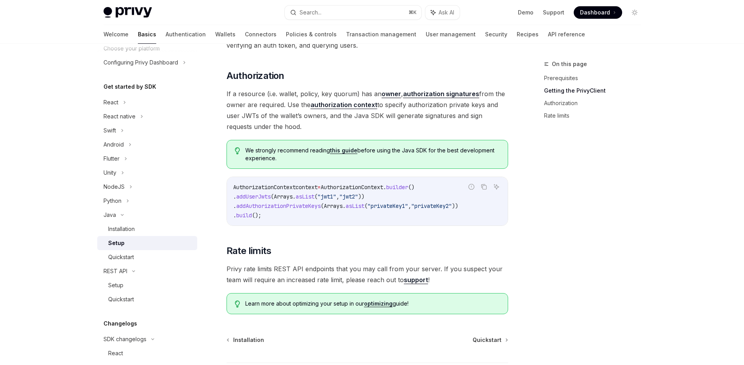
scroll to position [330, 0]
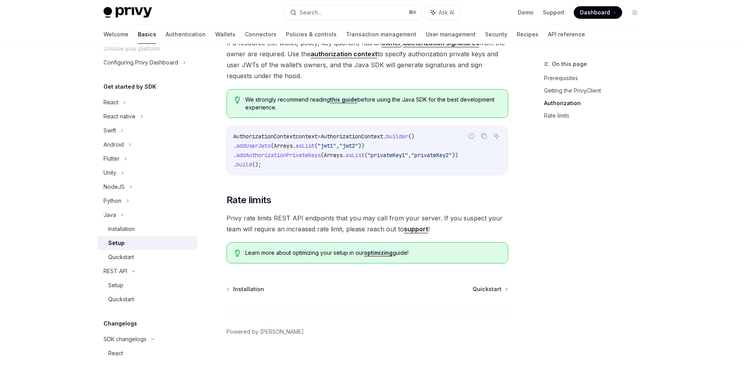
click at [607, 263] on div "On this page Prerequisites Getting the PrivyClient Authorization Rate limits" at bounding box center [587, 211] width 119 height 305
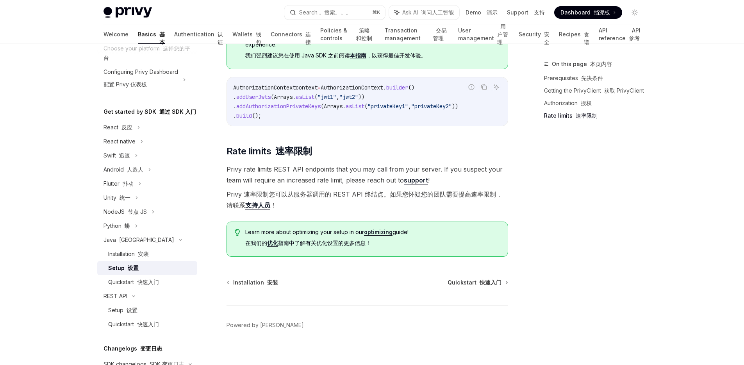
scroll to position [521, 0]
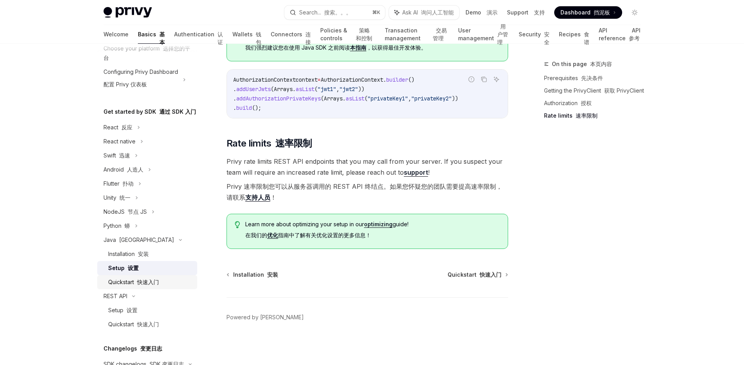
click at [155, 285] on font "快速入门" at bounding box center [148, 281] width 22 height 7
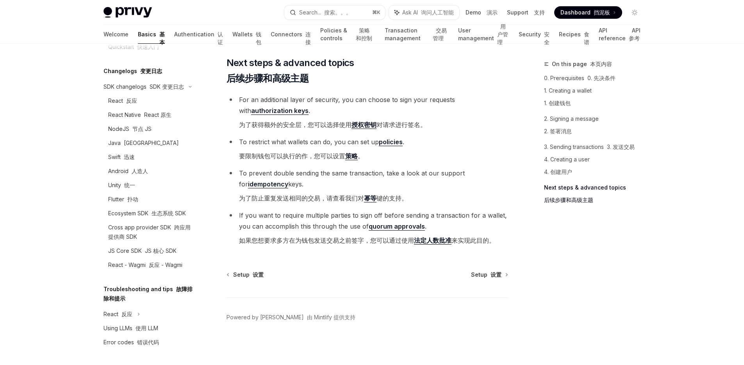
scroll to position [371, 0]
click at [174, 39] on link "Authentication 认证" at bounding box center [198, 34] width 49 height 19
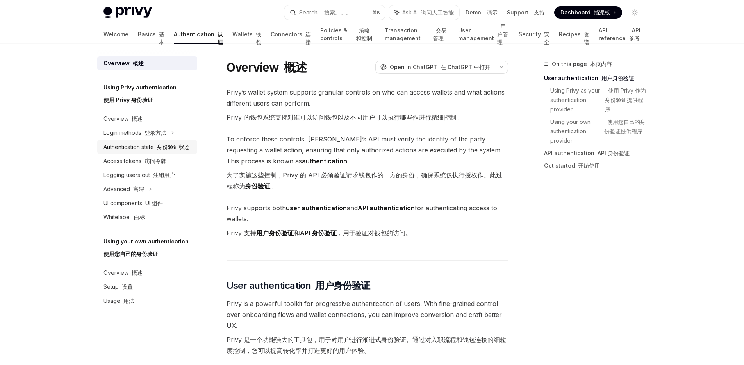
click at [176, 145] on font "身份验证状态" at bounding box center [173, 146] width 33 height 7
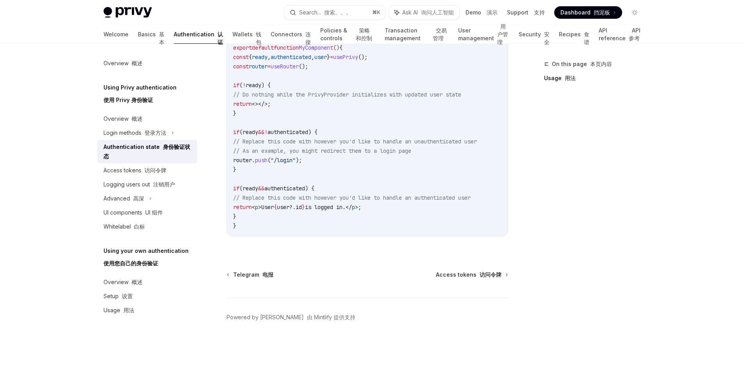
scroll to position [380, 0]
click at [154, 170] on font "访问令牌" at bounding box center [155, 170] width 22 height 7
type textarea "*"
